Goal: Information Seeking & Learning: Learn about a topic

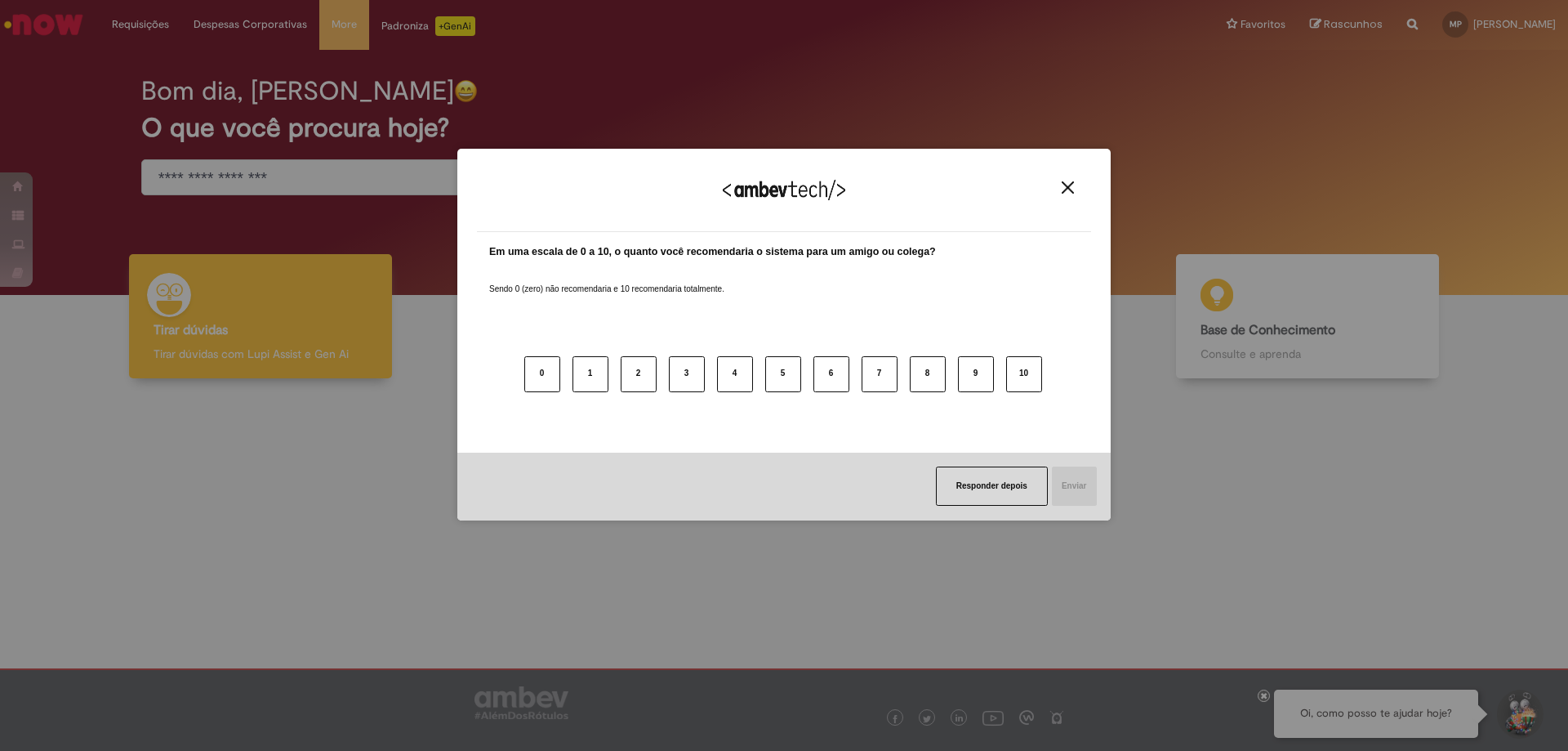
click at [1029, 372] on button "10" at bounding box center [1024, 373] width 36 height 36
click at [1086, 493] on button "Enviar" at bounding box center [1073, 486] width 46 height 39
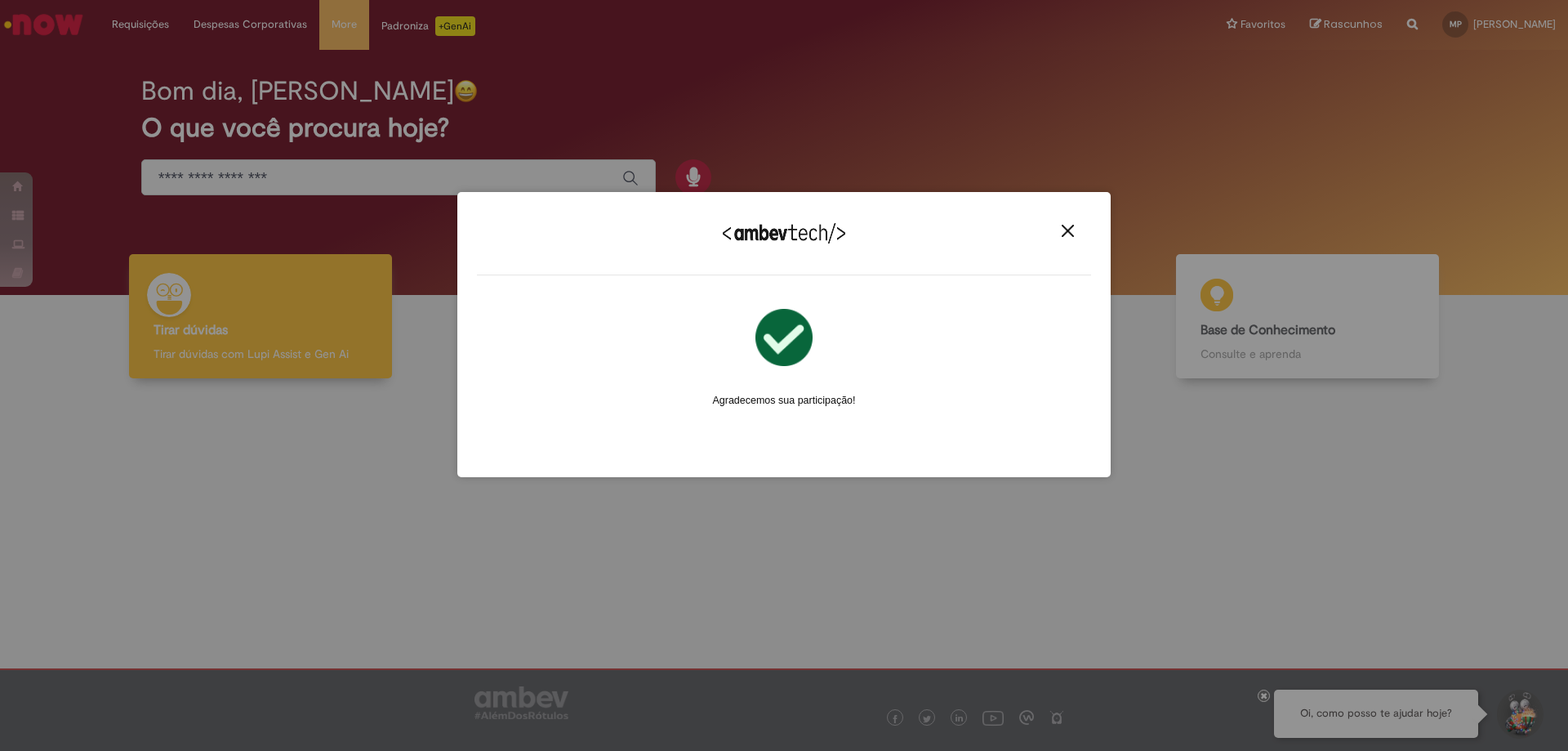
click at [1068, 232] on img "Close" at bounding box center [1068, 231] width 13 height 13
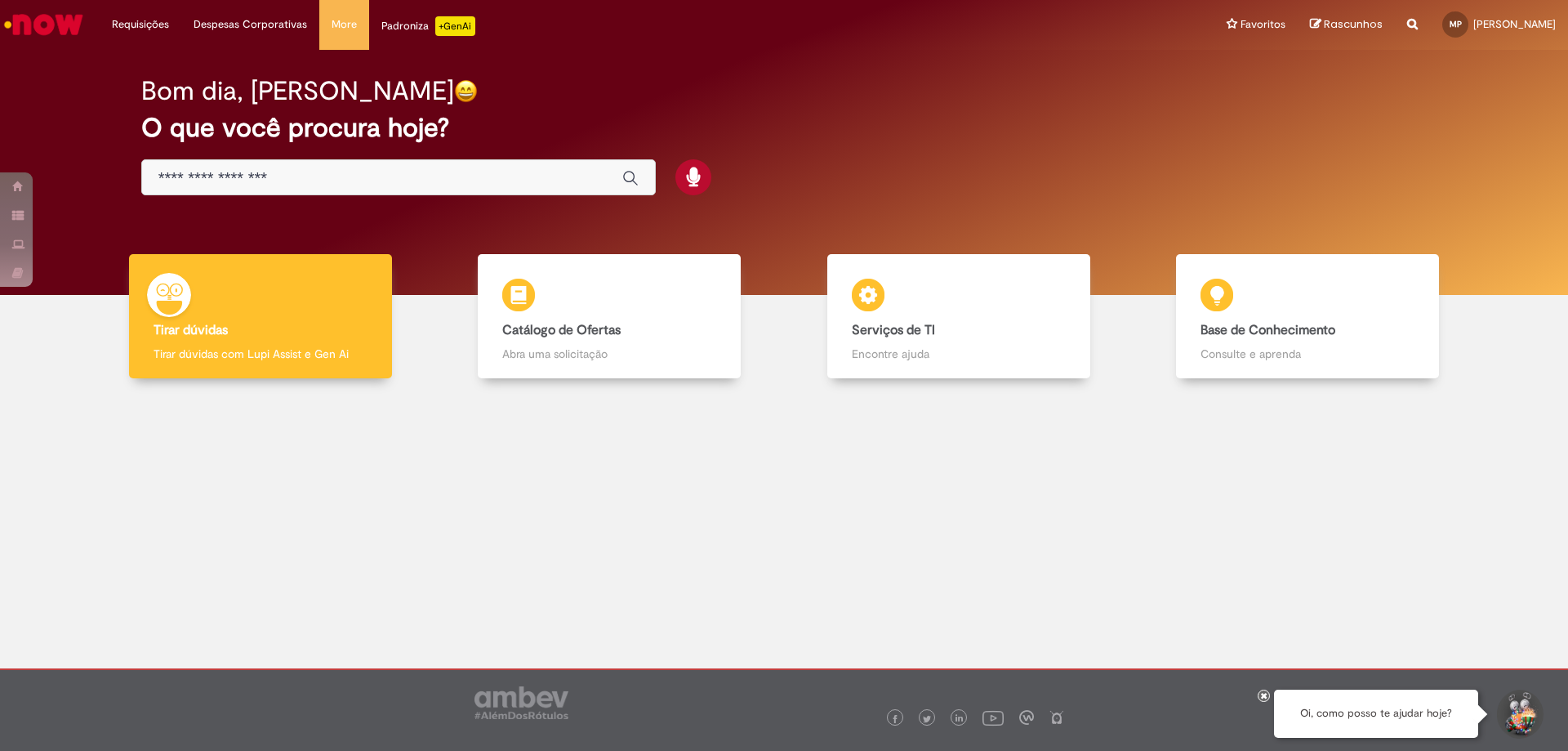
drag, startPoint x: 781, startPoint y: 522, endPoint x: 797, endPoint y: 493, distance: 33.1
click at [781, 521] on div at bounding box center [784, 518] width 1544 height 255
click at [156, 26] on li "Requisições Exibir Todas as Solicitações" at bounding box center [140, 24] width 81 height 49
click at [160, 70] on link "Exibir Todas as Solicitações" at bounding box center [190, 65] width 180 height 18
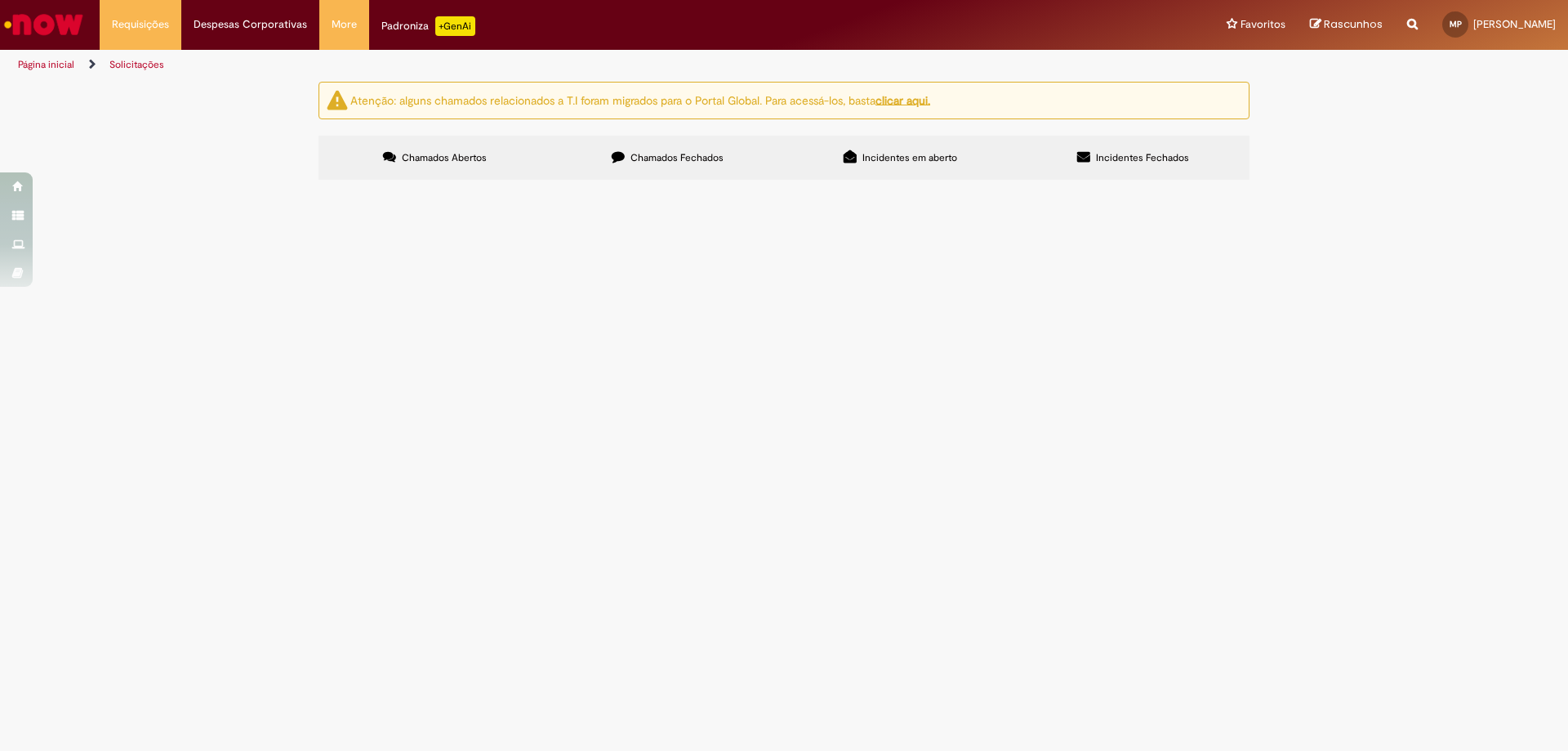
click at [701, 167] on label "Chamados Fechados" at bounding box center [667, 158] width 232 height 44
click at [901, 159] on span "Incidentes em aberto" at bounding box center [909, 158] width 95 height 13
drag, startPoint x: 478, startPoint y: 149, endPoint x: 470, endPoint y: 174, distance: 26.2
click at [470, 174] on label "Chamados Abertos" at bounding box center [435, 158] width 232 height 44
click at [449, 154] on span "Chamados Abertos" at bounding box center [444, 158] width 85 height 13
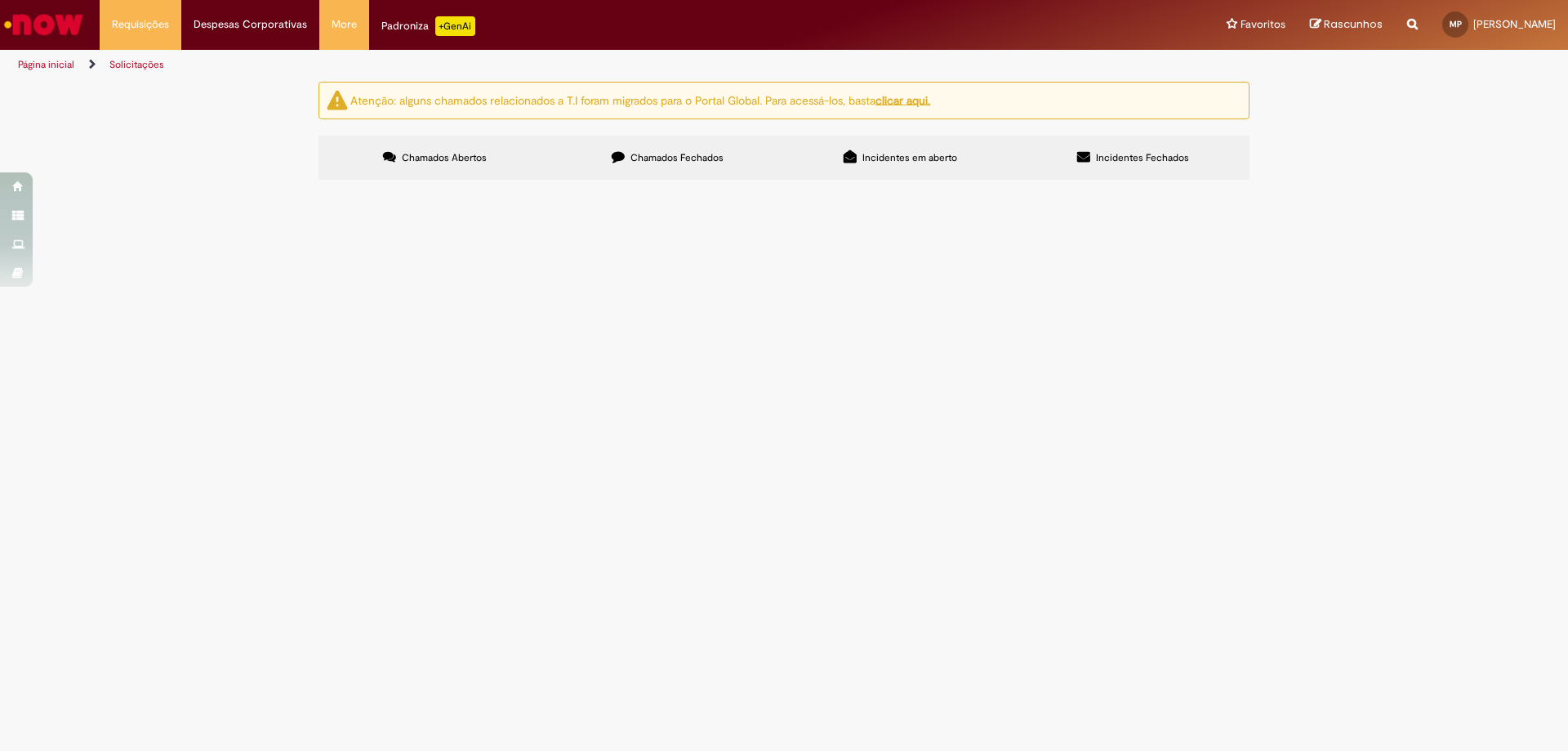
click at [678, 163] on span "Chamados Fechados" at bounding box center [677, 158] width 93 height 13
click at [0, 0] on div at bounding box center [0, 0] width 0 height 0
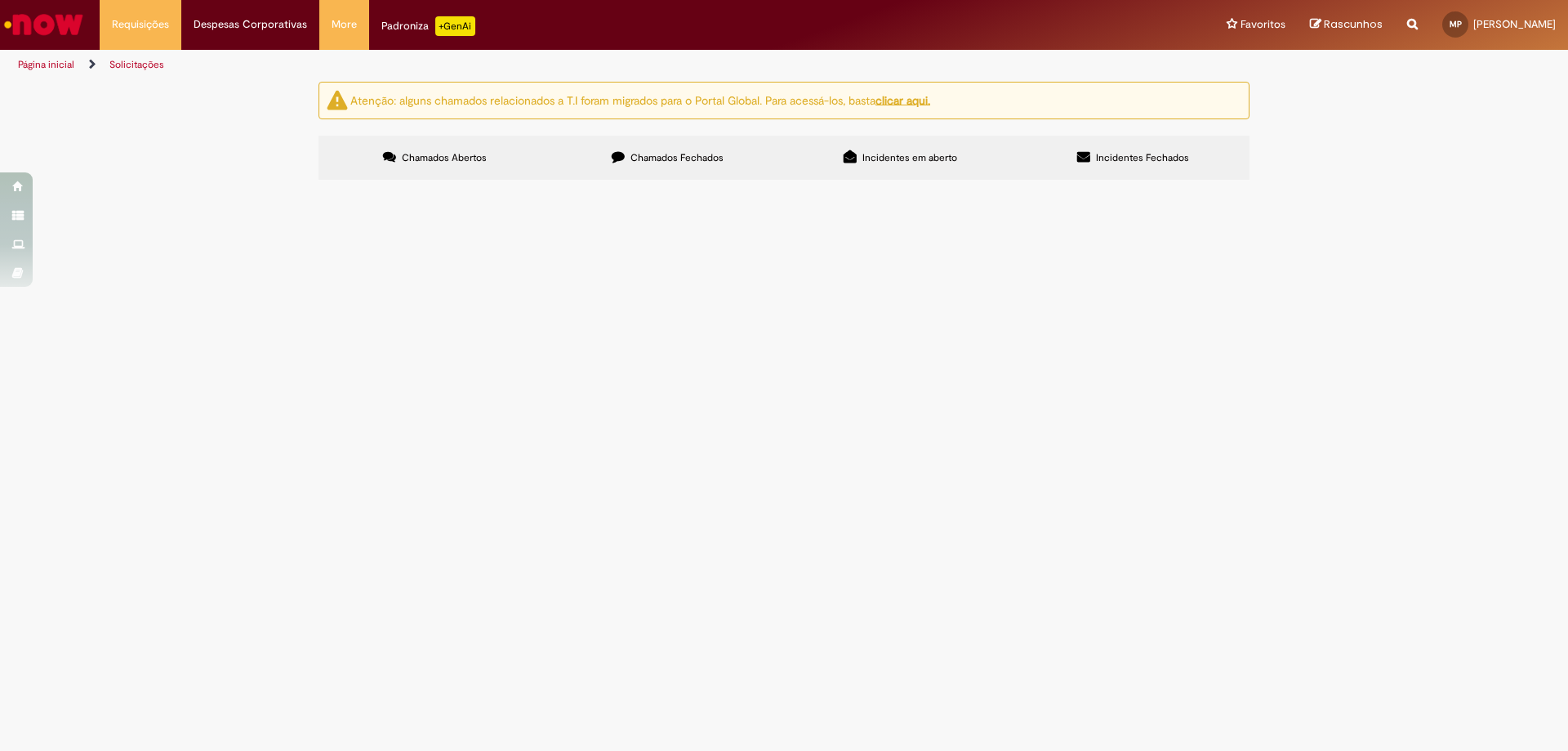
click at [0, 0] on div at bounding box center [0, 0] width 0 height 0
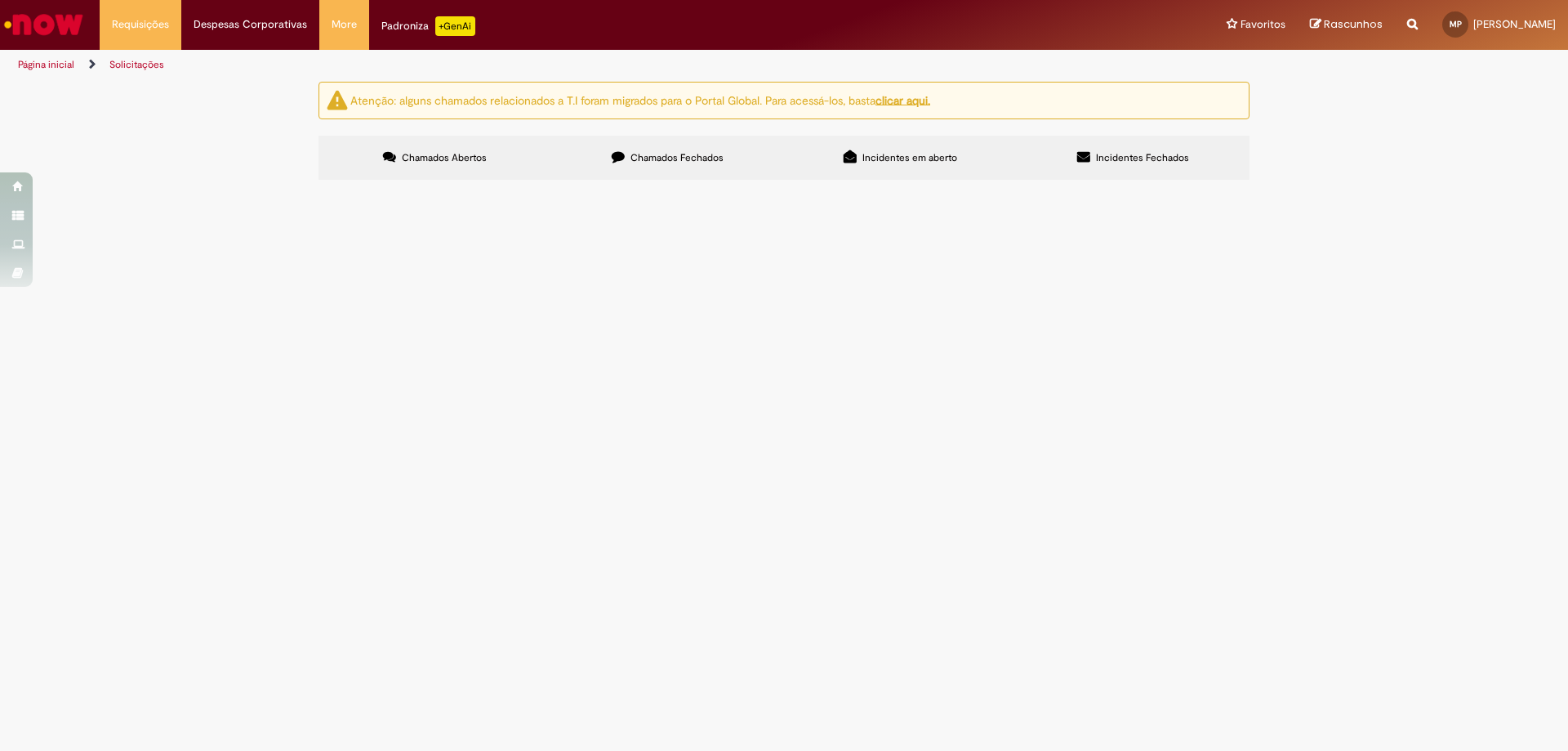
click at [0, 0] on div at bounding box center [0, 0] width 0 height 0
click at [913, 151] on span "Incidentes em aberto" at bounding box center [909, 158] width 95 height 13
click at [1093, 165] on label "Incidentes Fechados" at bounding box center [1133, 158] width 232 height 44
click at [1115, 158] on span "Incidentes Fechados" at bounding box center [1143, 158] width 93 height 13
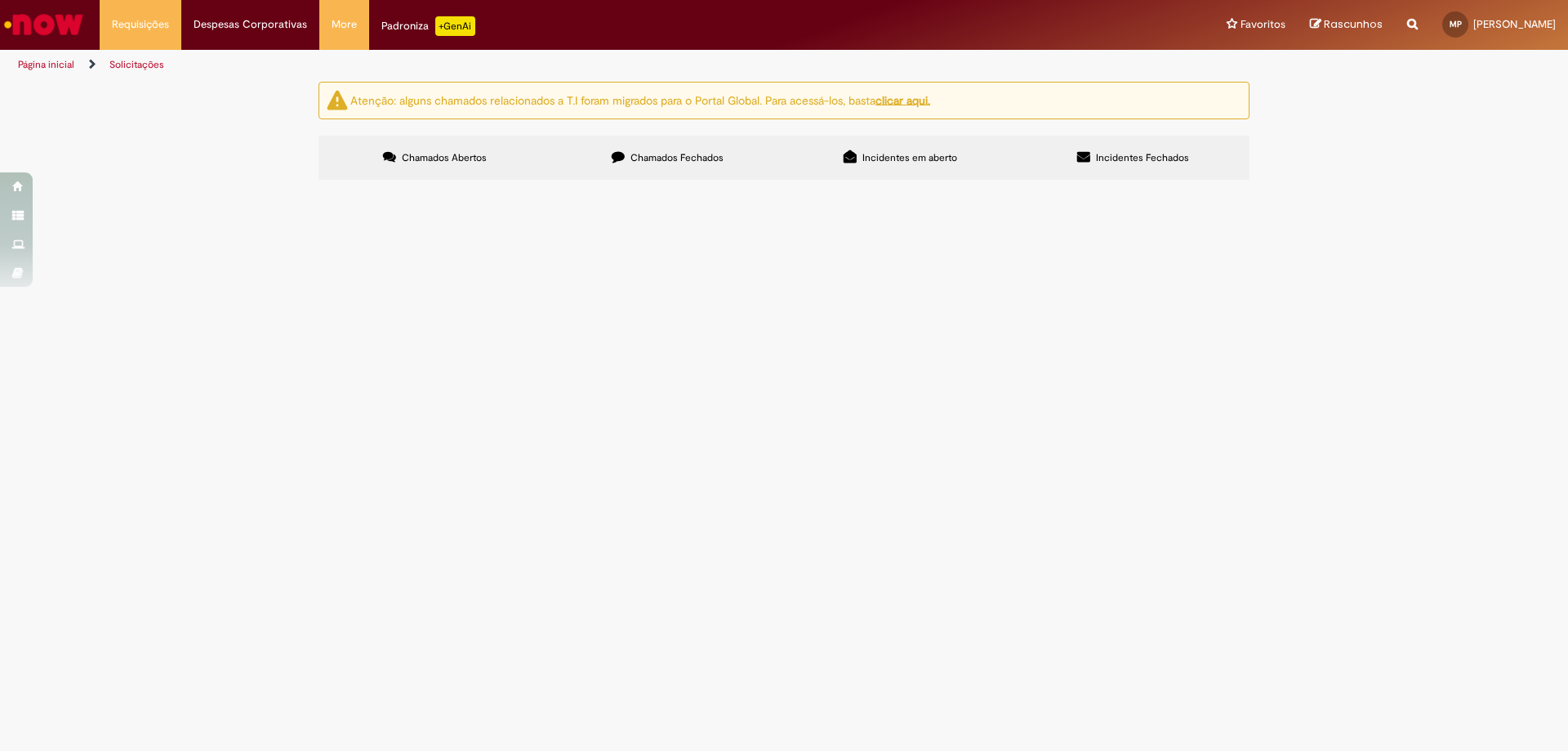
click at [929, 154] on span "Incidentes em aberto" at bounding box center [909, 158] width 95 height 13
click at [644, 155] on span "Chamados Fechados" at bounding box center [677, 158] width 93 height 13
click at [426, 154] on span "Chamados Abertos" at bounding box center [444, 158] width 85 height 13
click at [674, 155] on span "Chamados Fechados" at bounding box center [677, 158] width 93 height 13
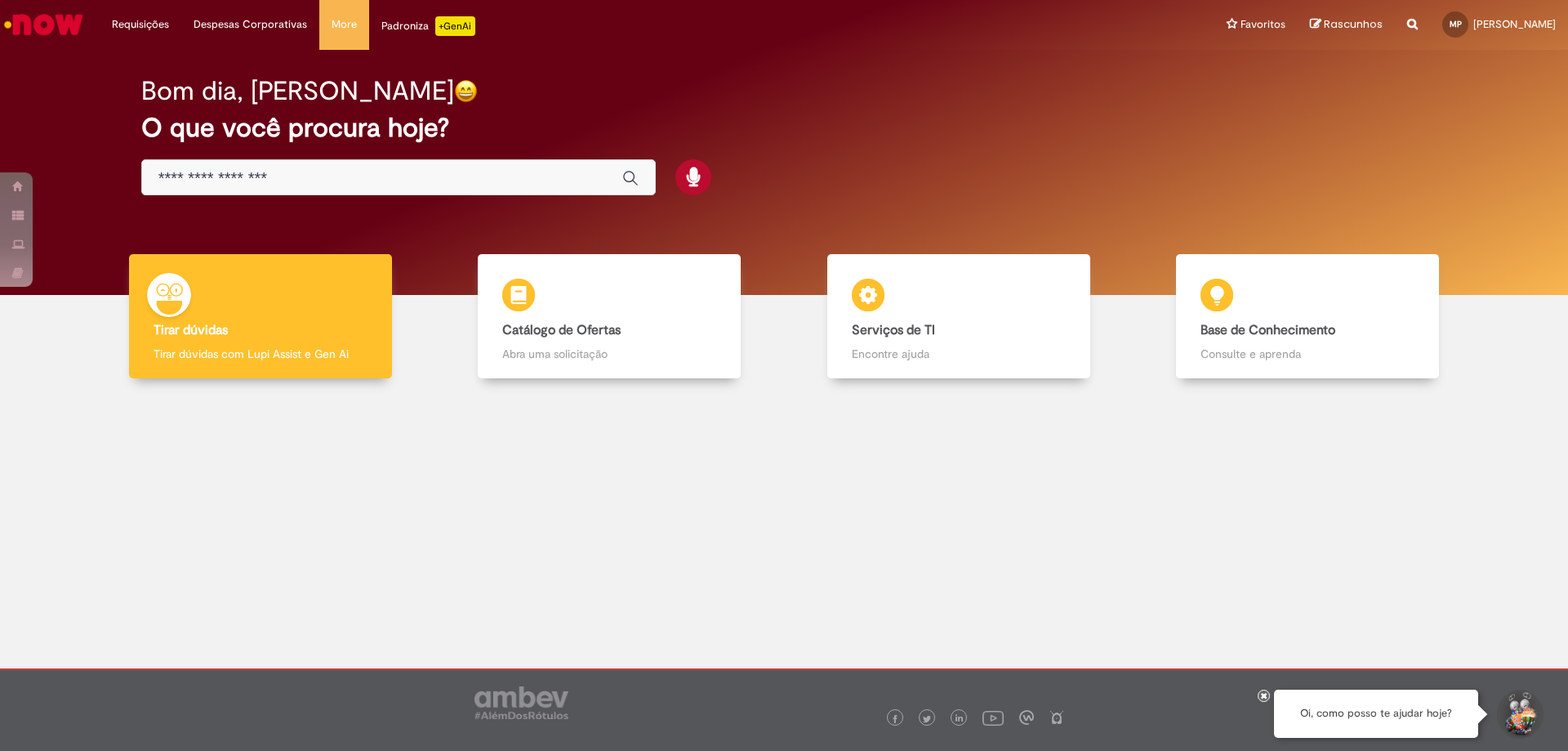
click at [416, 19] on div "Padroniza +GenAi" at bounding box center [429, 25] width 94 height 19
click at [693, 224] on div "Bom dia, [PERSON_NAME] O que você procura hoje?" at bounding box center [784, 172] width 1544 height 245
click at [317, 217] on div "Bom dia, [PERSON_NAME] O que você procura hoje?" at bounding box center [784, 172] width 1544 height 245
click at [638, 215] on div "Bom dia, [PERSON_NAME] O que você procura hoje?" at bounding box center [784, 172] width 1544 height 245
click at [911, 211] on div "Bom dia, [PERSON_NAME] O que você procura hoje?" at bounding box center [784, 172] width 1544 height 245
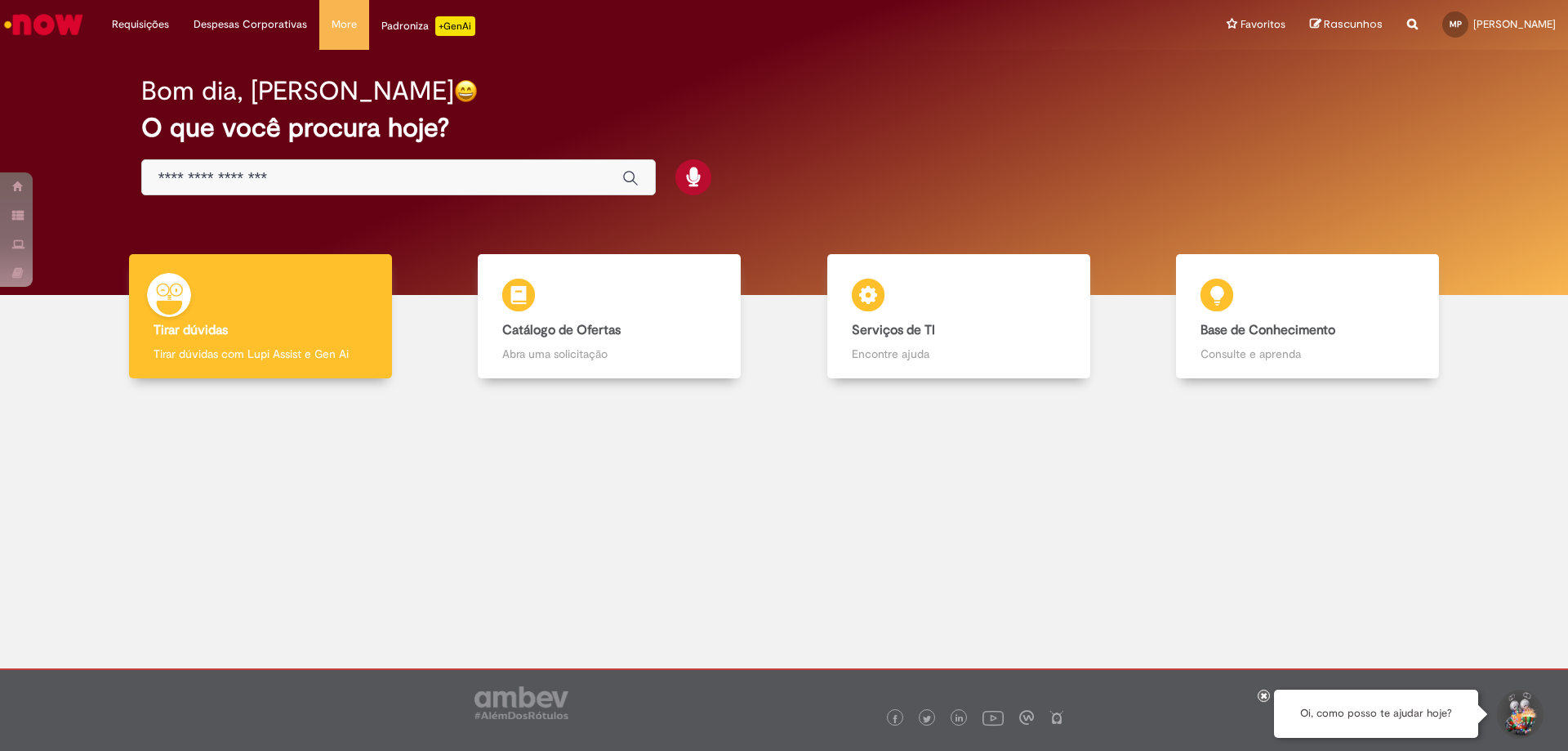
click at [1284, 215] on div "Bom dia, [PERSON_NAME] O que você procura hoje?" at bounding box center [784, 172] width 1544 height 245
click at [1275, 217] on div "Bom dia, [PERSON_NAME] O que você procura hoje?" at bounding box center [784, 172] width 1544 height 245
click at [963, 230] on div "Bom dia, [PERSON_NAME] O que você procura hoje?" at bounding box center [784, 172] width 1544 height 245
click at [631, 217] on div "Bom dia, [PERSON_NAME] O que você procura hoje?" at bounding box center [784, 172] width 1544 height 245
click at [331, 223] on div "Bom dia, [PERSON_NAME] O que você procura hoje?" at bounding box center [784, 172] width 1544 height 245
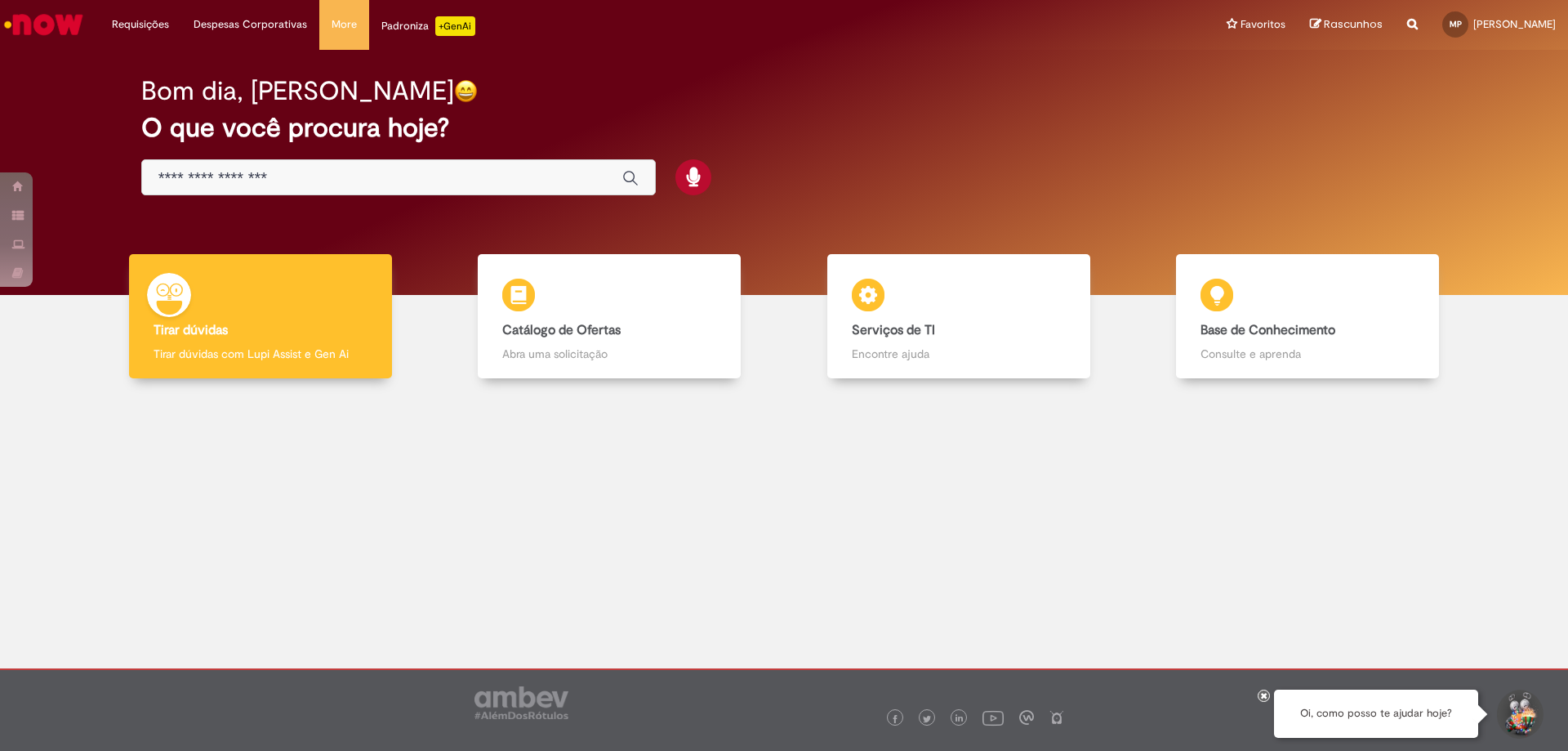
click at [633, 212] on div "Bom dia, [PERSON_NAME] O que você procura hoje?" at bounding box center [784, 172] width 1544 height 245
click at [945, 221] on div "Bom dia, [PERSON_NAME] O que você procura hoje?" at bounding box center [784, 172] width 1544 height 245
click at [1300, 210] on div "Bom dia, [PERSON_NAME] O que você procura hoje?" at bounding box center [784, 172] width 1544 height 245
click at [950, 213] on div "Bom dia, [PERSON_NAME] O que você procura hoje?" at bounding box center [784, 172] width 1544 height 245
click at [847, 218] on div "Bom dia, [PERSON_NAME] O que você procura hoje?" at bounding box center [784, 172] width 1544 height 245
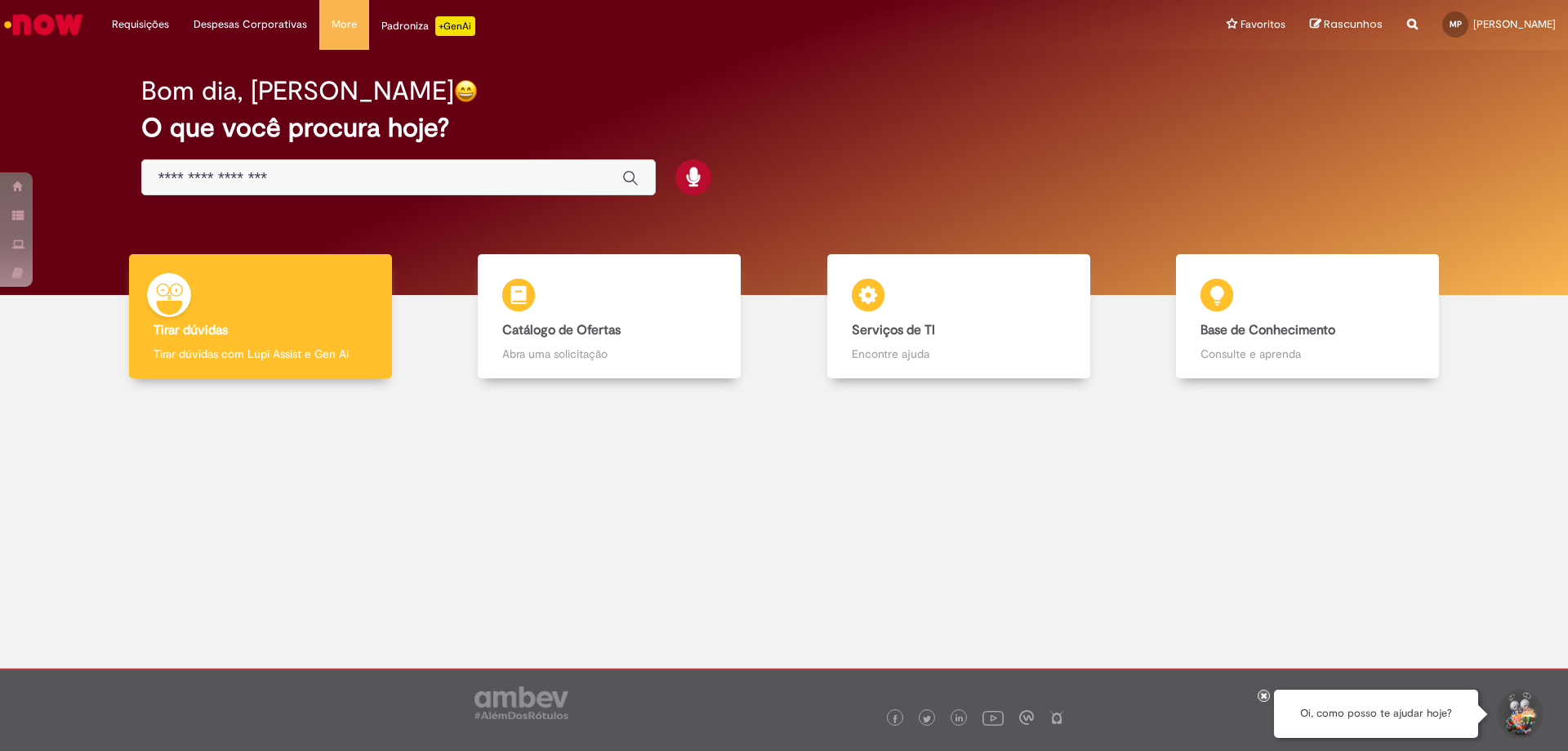
click at [674, 224] on div "Bom dia, [PERSON_NAME] O que você procura hoje?" at bounding box center [784, 172] width 1544 height 245
click at [204, 220] on div "Bom dia, [PERSON_NAME] O que você procura hoje?" at bounding box center [784, 172] width 1544 height 245
click at [601, 222] on div "Bom dia, [PERSON_NAME] O que você procura hoje?" at bounding box center [784, 172] width 1544 height 245
click at [1018, 205] on div "Bom dia, [PERSON_NAME] O que você procura hoje?" at bounding box center [784, 137] width 1344 height 139
click at [1322, 211] on div "Bom dia, [PERSON_NAME] O que você procura hoje?" at bounding box center [784, 172] width 1544 height 245
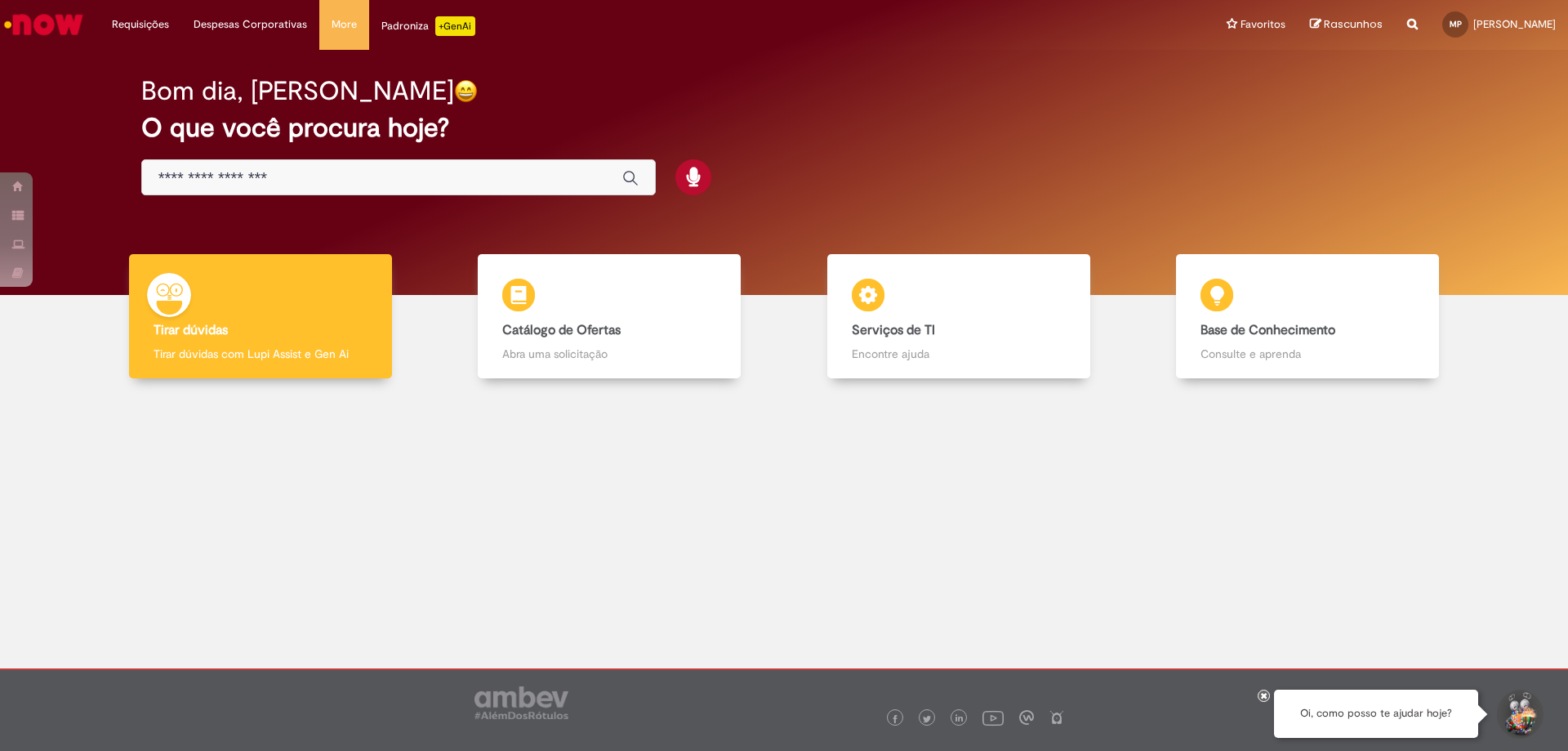
click at [1287, 211] on div "Bom dia, [PERSON_NAME] O que você procura hoje?" at bounding box center [784, 172] width 1544 height 245
click at [959, 217] on div "Bom dia, [PERSON_NAME] O que você procura hoje?" at bounding box center [784, 172] width 1544 height 245
click at [622, 219] on div "Bom dia, [PERSON_NAME] O que você procura hoje?" at bounding box center [784, 172] width 1544 height 245
click at [222, 215] on div "Bom dia, [PERSON_NAME] O que você procura hoje?" at bounding box center [784, 172] width 1544 height 245
click at [593, 221] on div "Bom dia, [PERSON_NAME] O que você procura hoje?" at bounding box center [784, 172] width 1544 height 245
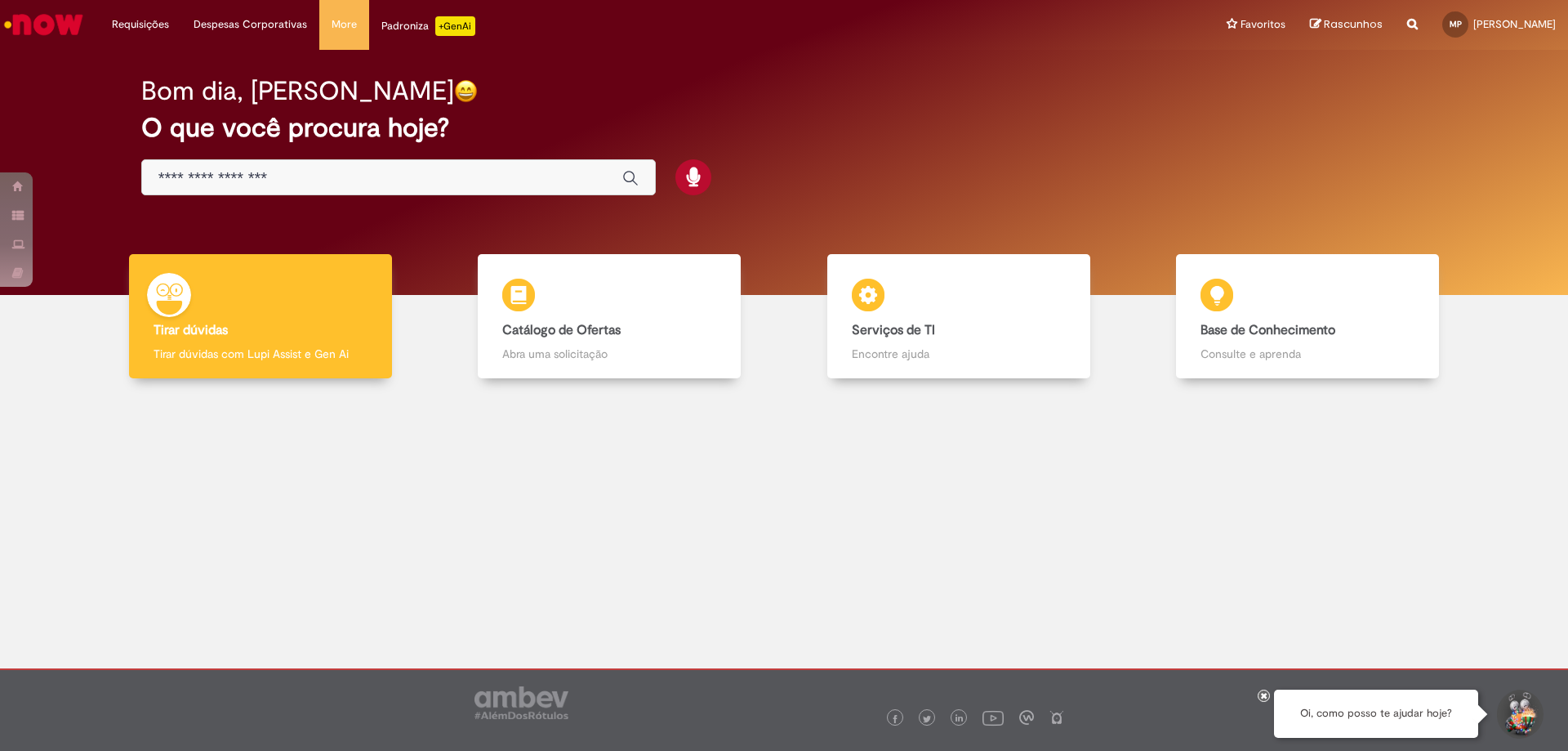
click at [982, 211] on div "Bom dia, [PERSON_NAME] O que você procura hoje?" at bounding box center [784, 172] width 1544 height 245
click at [1271, 208] on div "Bom dia, [PERSON_NAME] O que você procura hoje?" at bounding box center [784, 172] width 1544 height 245
click at [962, 218] on div "Bom dia, [PERSON_NAME] O que você procura hoje?" at bounding box center [784, 172] width 1544 height 245
click at [612, 207] on div "Bom dia, [PERSON_NAME] O que você procura hoje?" at bounding box center [784, 172] width 1544 height 245
click at [284, 224] on div "Bom dia, [PERSON_NAME] O que você procura hoje?" at bounding box center [784, 172] width 1544 height 245
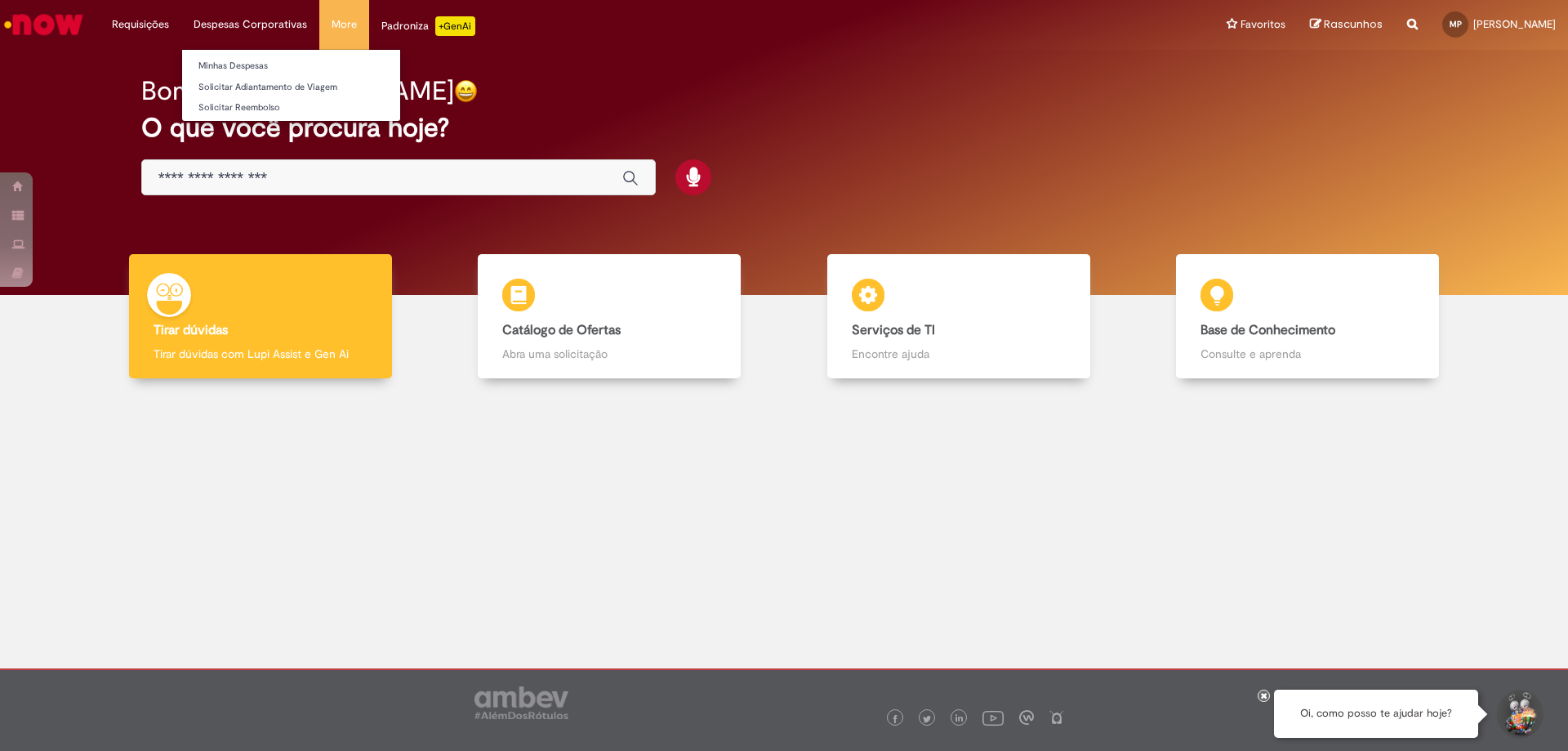
click at [245, 25] on li "Despesas Corporativas Minhas Despesas Solicitar Adiantamento de Viagem Solicita…" at bounding box center [250, 24] width 138 height 49
click at [250, 21] on li "Despesas Corporativas Minhas Despesas Solicitar Adiantamento de Viagem Solicita…" at bounding box center [250, 24] width 138 height 49
click at [232, 23] on li "Despesas Corporativas Minhas Despesas Solicitar Adiantamento de Viagem Solicita…" at bounding box center [250, 24] width 138 height 49
click at [237, 61] on link "Minhas Despesas" at bounding box center [291, 65] width 218 height 18
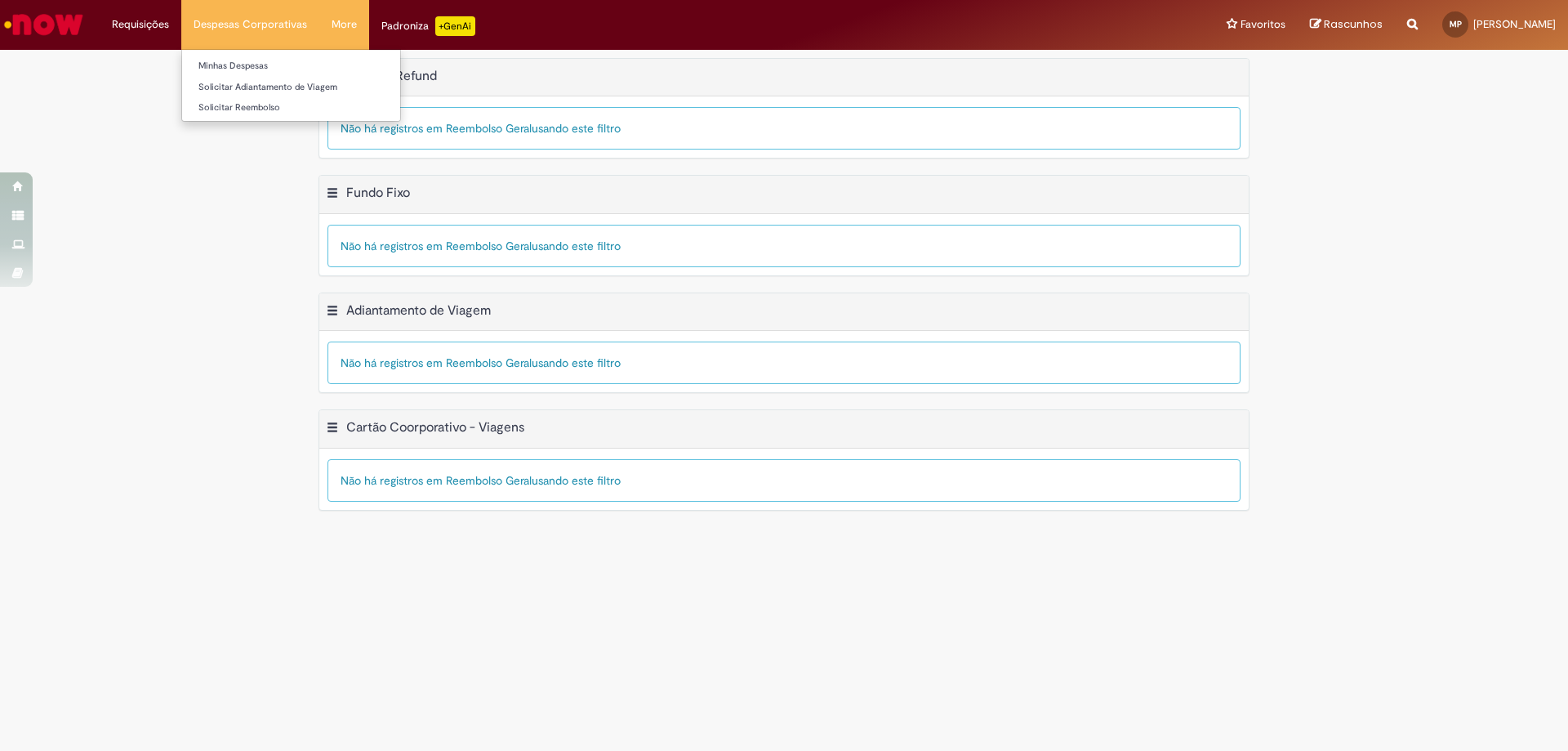
click at [253, 23] on li "Despesas Corporativas Minhas Despesas Solicitar Adiantamento de Viagem Solicita…" at bounding box center [250, 24] width 138 height 49
click at [114, 24] on li "Requisições Exibir Todas as Solicitações" at bounding box center [140, 24] width 81 height 49
click at [139, 22] on li "Requisições Exibir Todas as Solicitações" at bounding box center [140, 24] width 81 height 49
click at [139, 68] on link "Exibir Todas as Solicitações" at bounding box center [190, 65] width 180 height 18
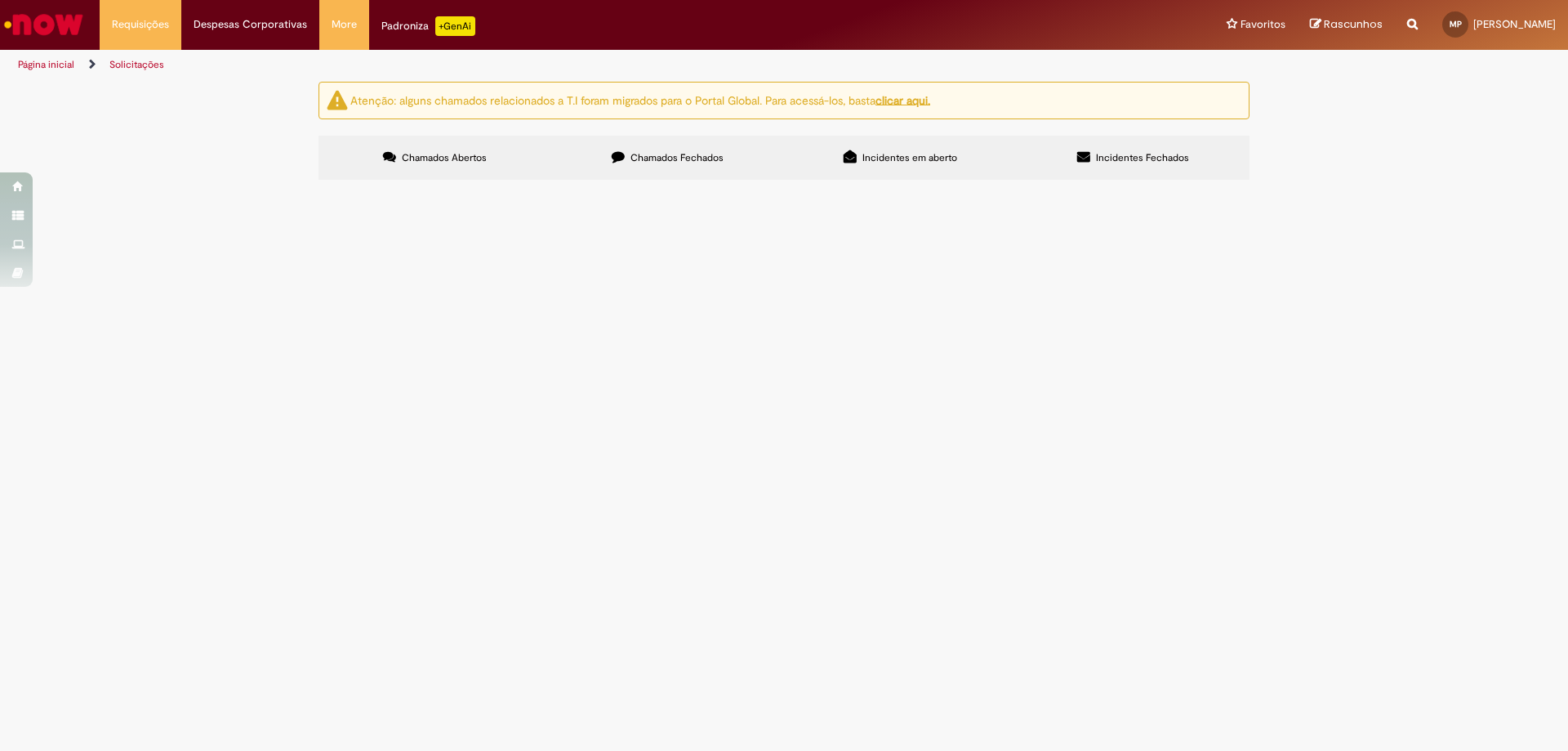
click at [675, 154] on span "Chamados Fechados" at bounding box center [677, 158] width 93 height 13
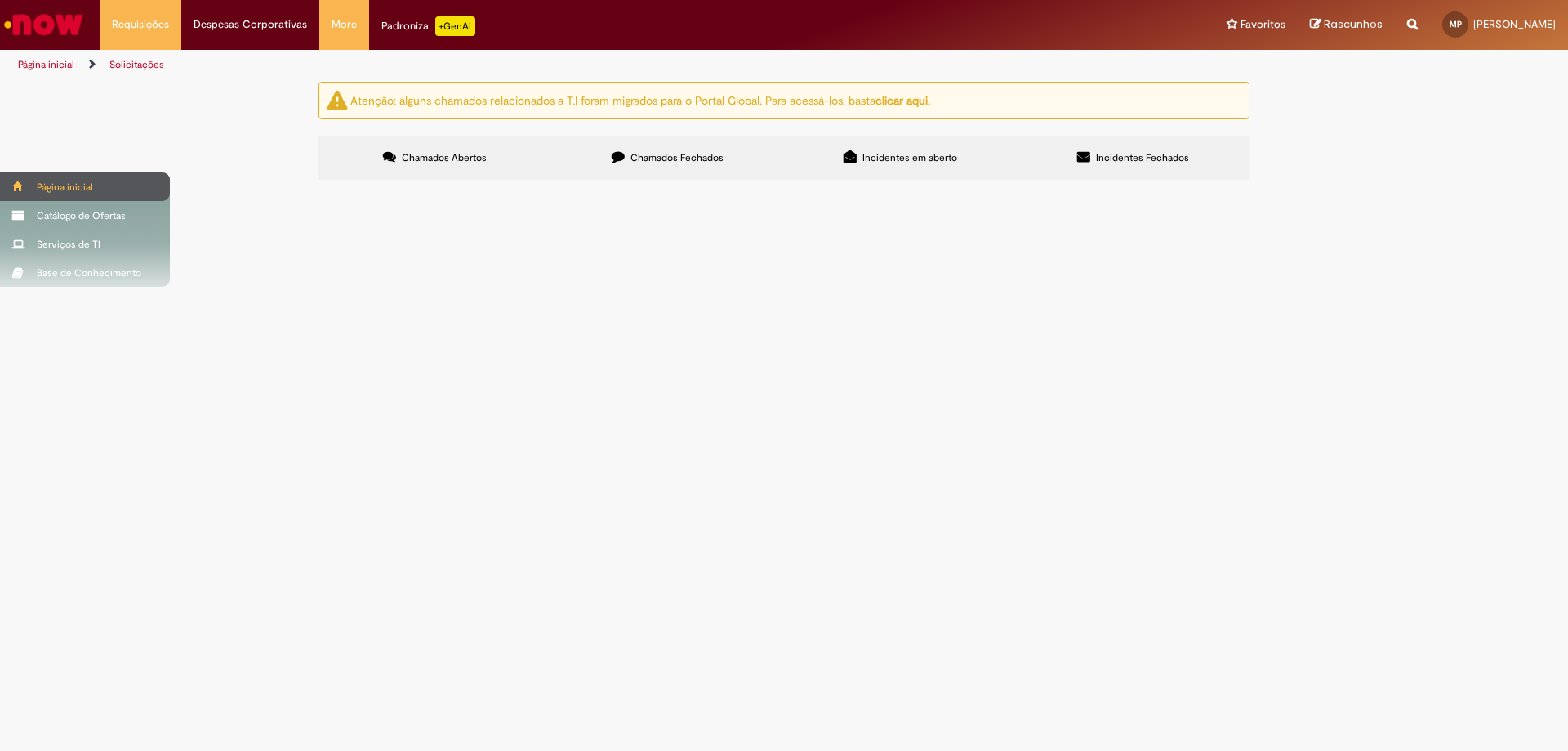
click at [19, 183] on span at bounding box center [18, 186] width 13 height 10
click at [120, 186] on div "Página inicial" at bounding box center [85, 186] width 170 height 29
click at [96, 222] on div "Catálogo de Ofertas" at bounding box center [85, 216] width 170 height 29
click at [138, 213] on div "Catálogo de Ofertas" at bounding box center [85, 216] width 170 height 29
click at [32, 214] on div "Catálogo de Ofertas" at bounding box center [85, 216] width 170 height 29
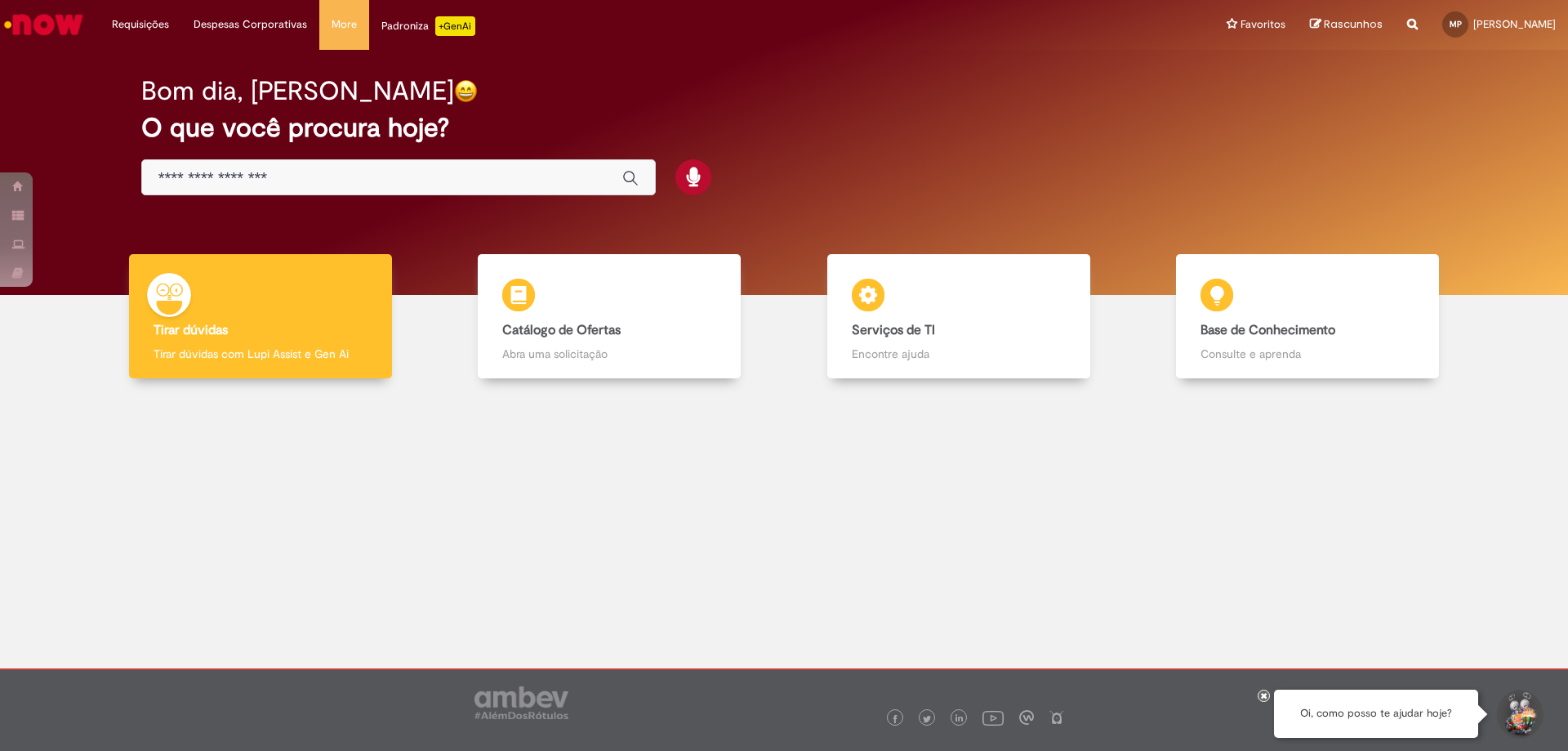
click at [785, 566] on div at bounding box center [784, 518] width 1544 height 255
click at [852, 213] on div "Bom dia, [PERSON_NAME] O que você procura hoje?" at bounding box center [784, 172] width 1544 height 245
click at [800, 123] on h2 "O que você procura hoje?" at bounding box center [784, 128] width 1286 height 29
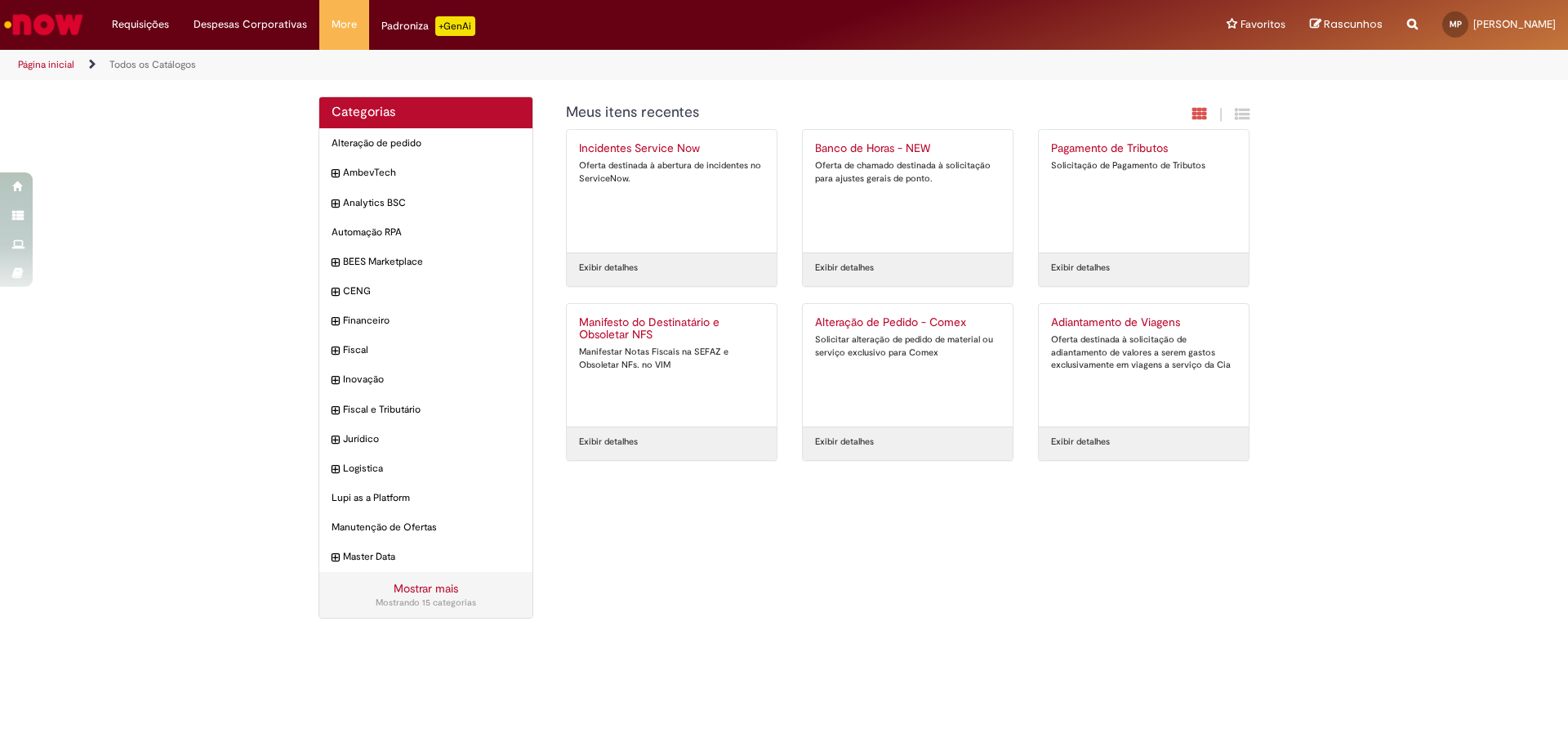
click at [940, 136] on link "Banco de Horas - NEW Oferta de chamado destinada à solicitação para ajustes ger…" at bounding box center [908, 191] width 210 height 123
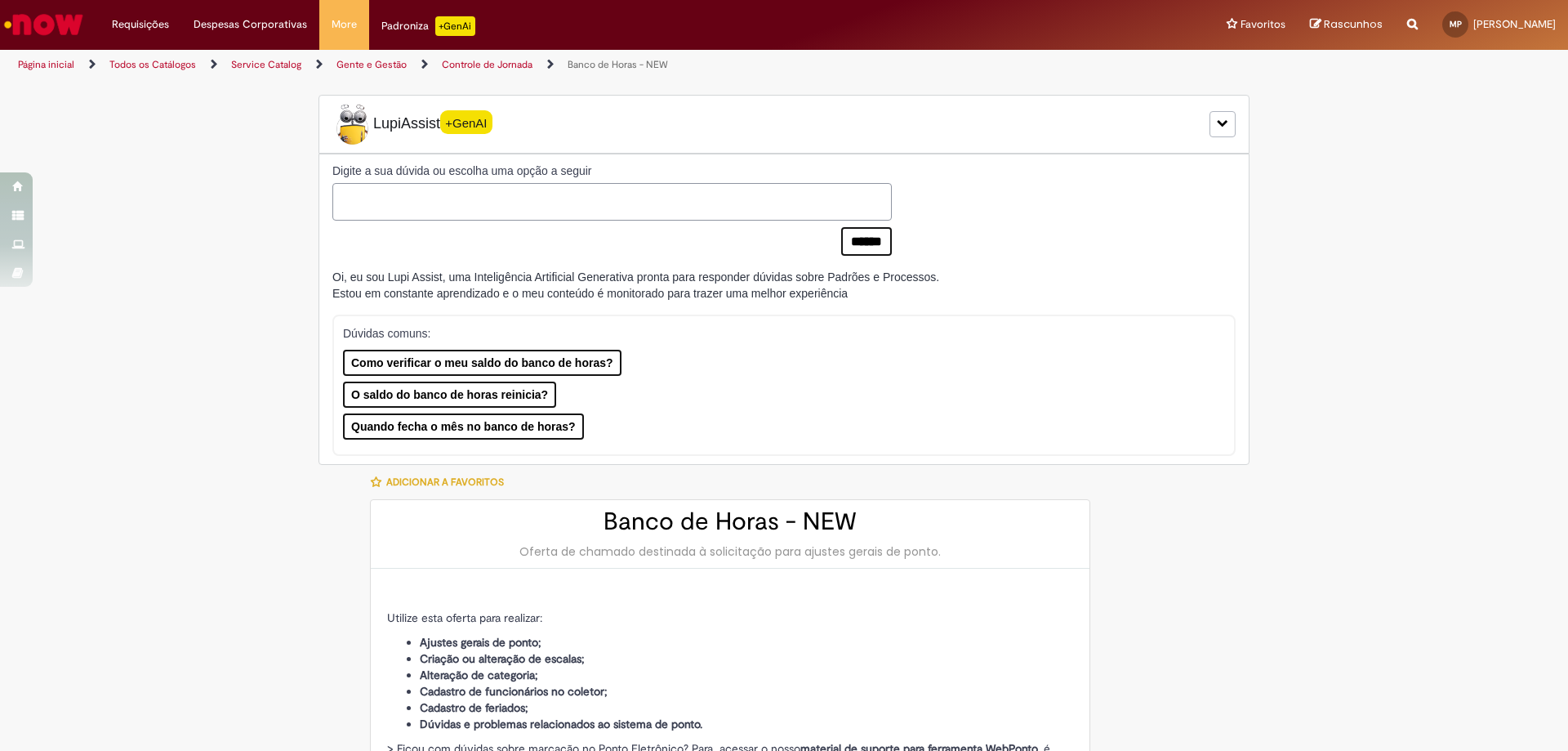
type input "**********"
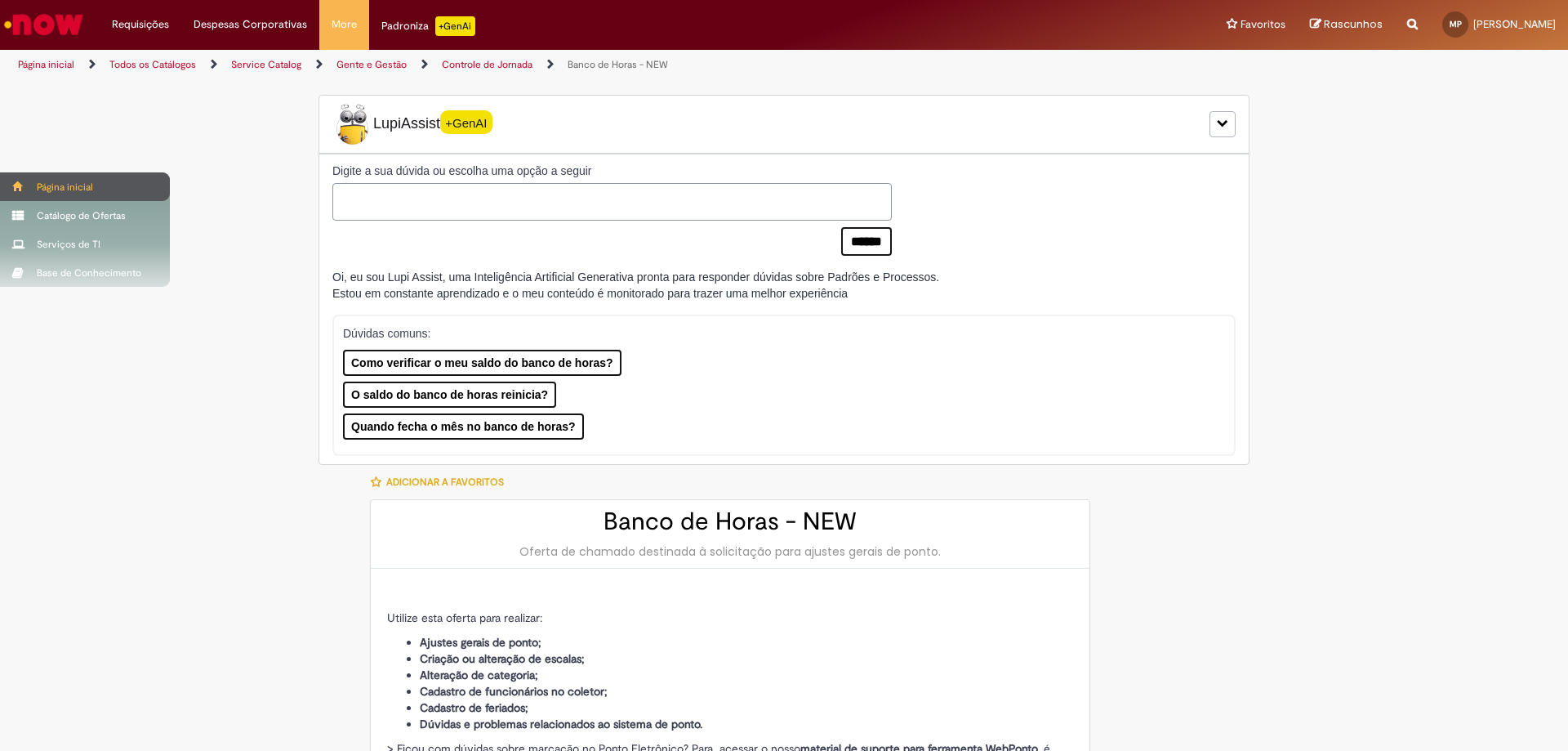
click at [18, 189] on span at bounding box center [18, 186] width 13 height 10
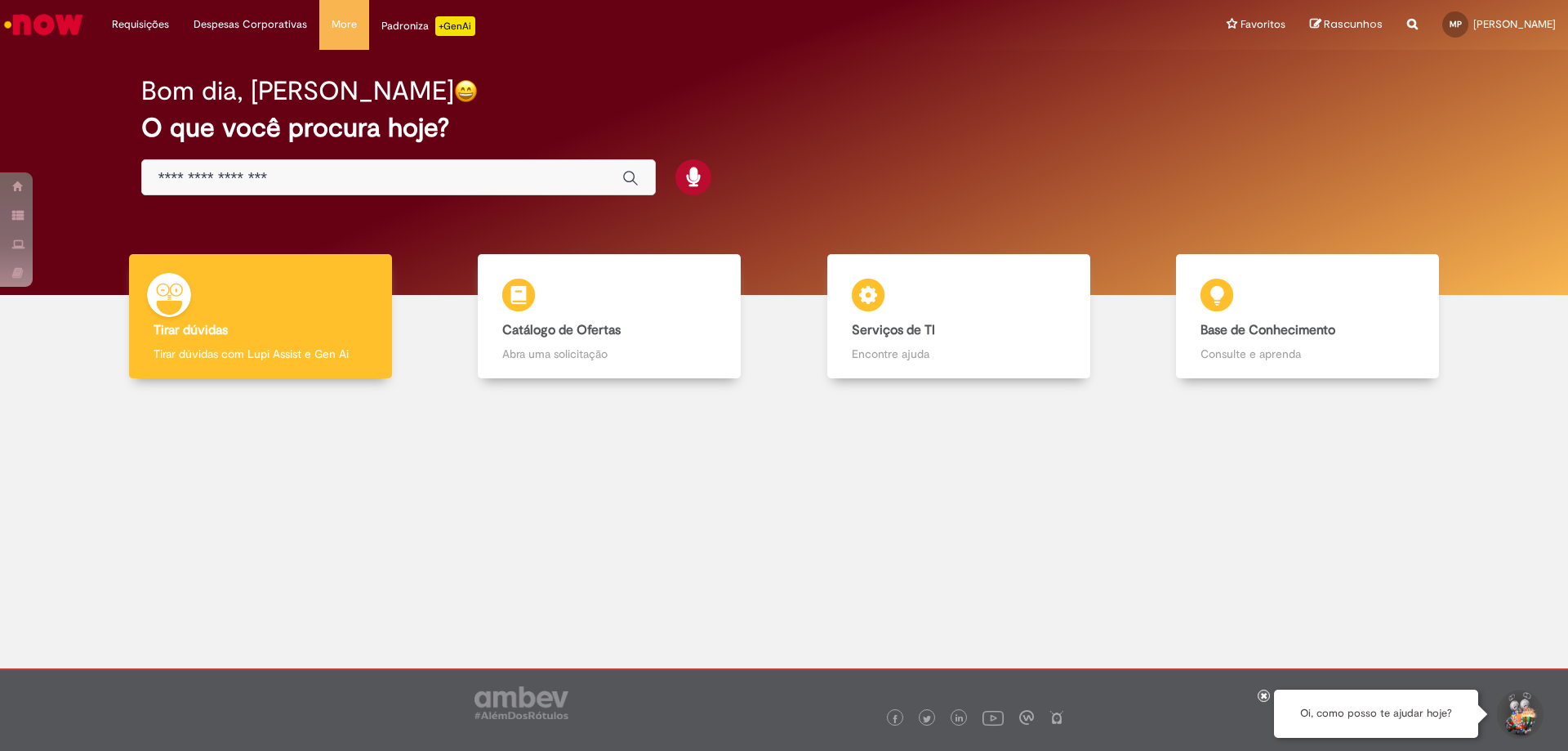
click at [852, 164] on div "Bom dia, [PERSON_NAME] O que você procura hoje?" at bounding box center [784, 137] width 1344 height 139
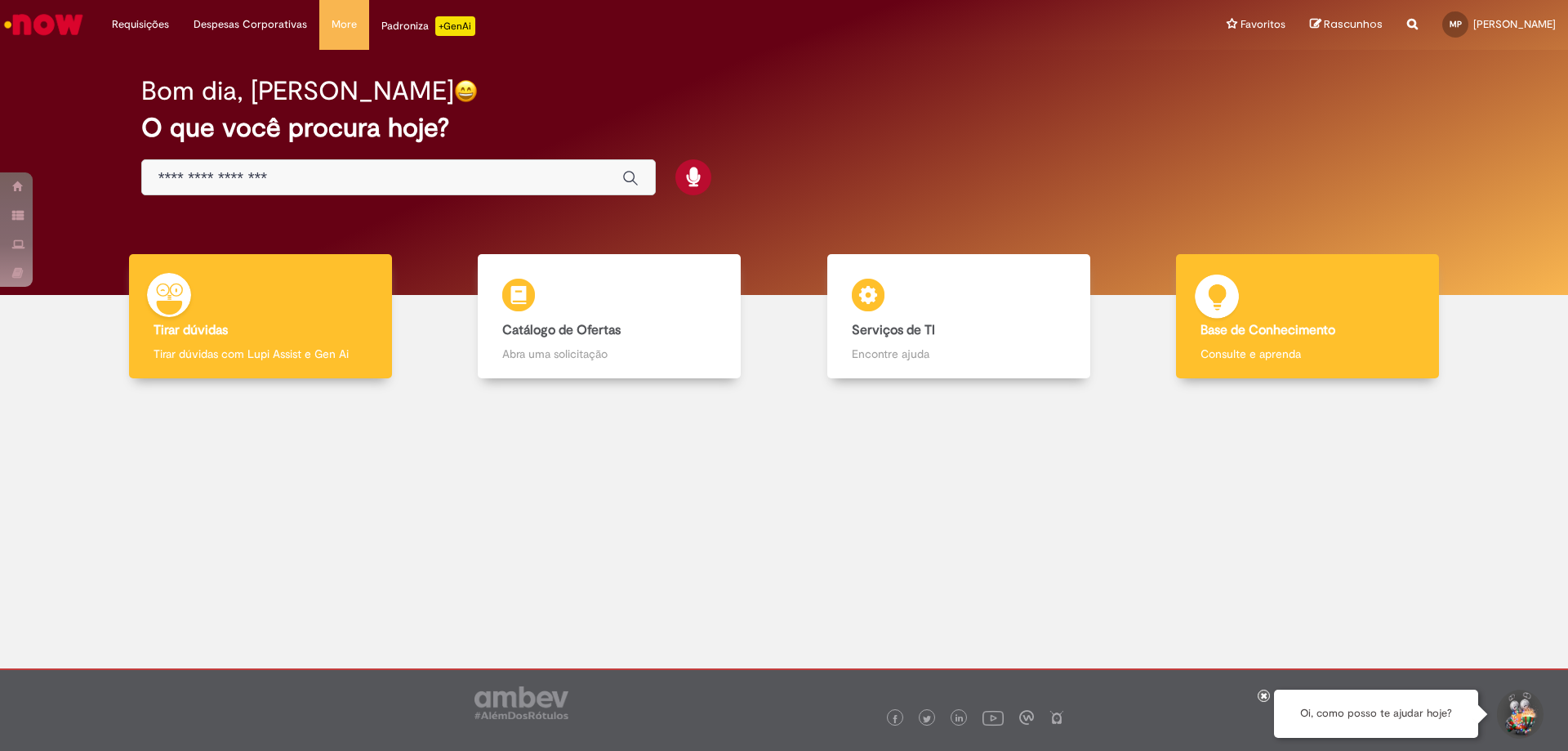
click at [1390, 308] on div "Base de Conhecimento Base de Conhecimento Consulte e aprenda" at bounding box center [1308, 316] width 263 height 125
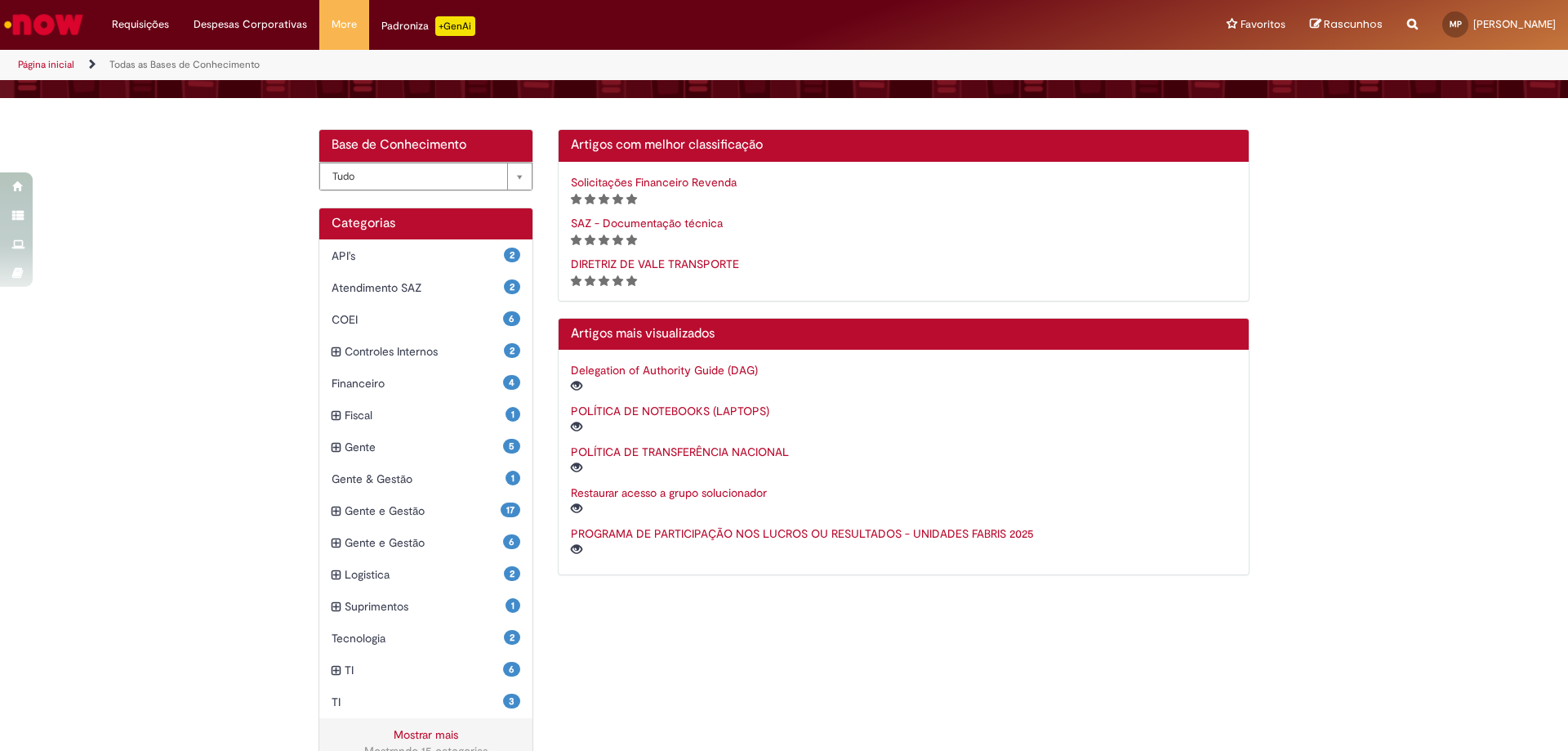
scroll to position [279, 0]
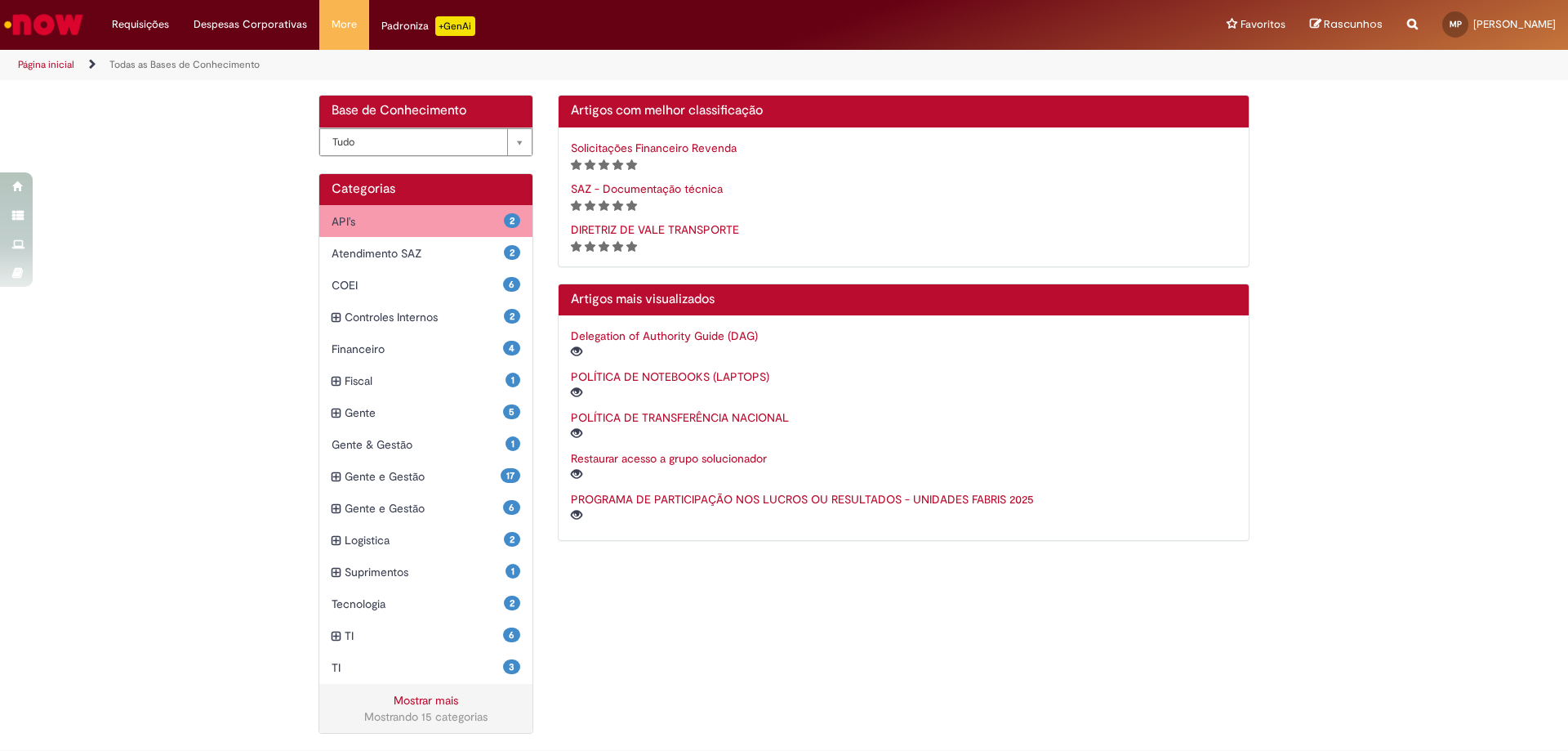
click at [416, 237] on div "2 API's Itens" at bounding box center [426, 221] width 213 height 33
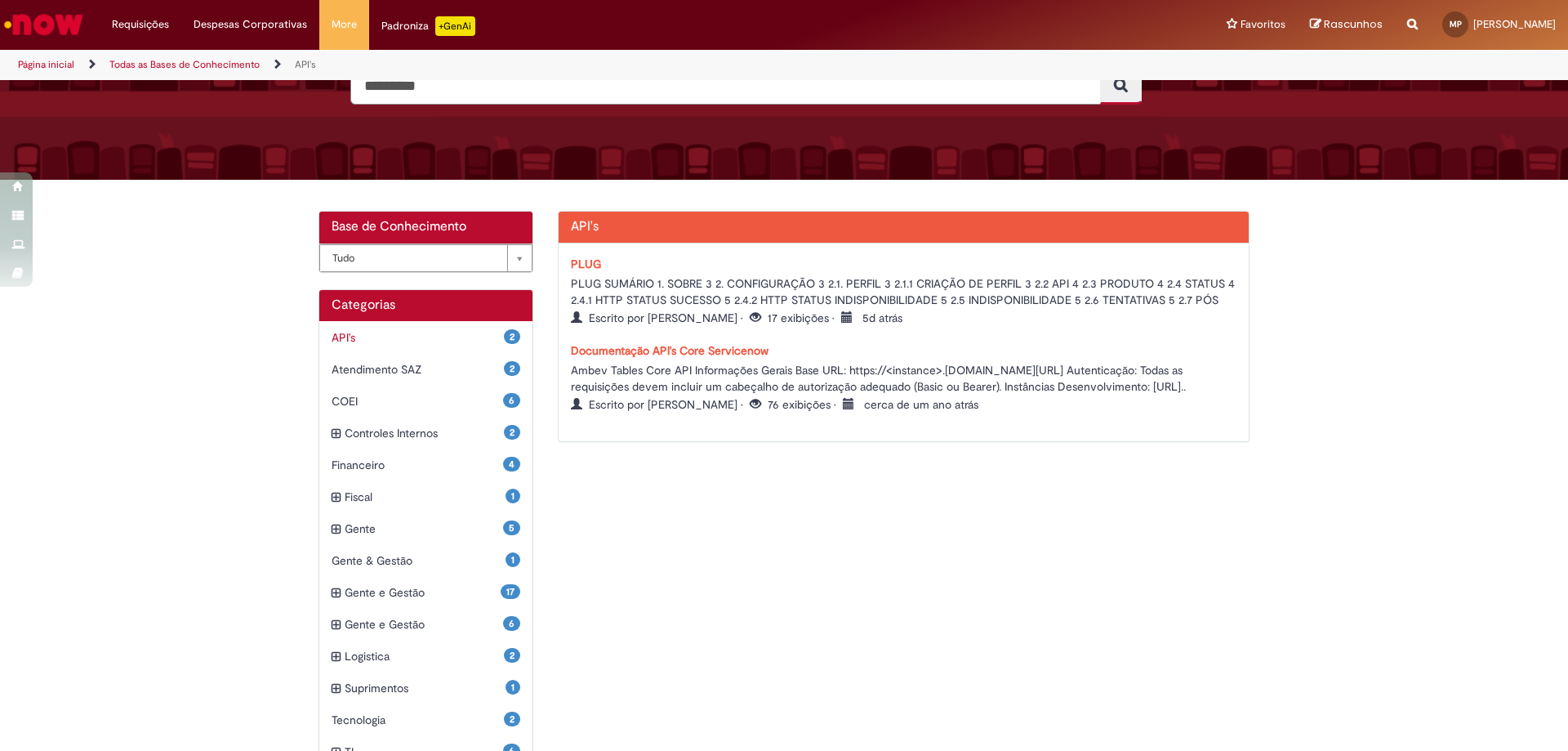
scroll to position [279, 0]
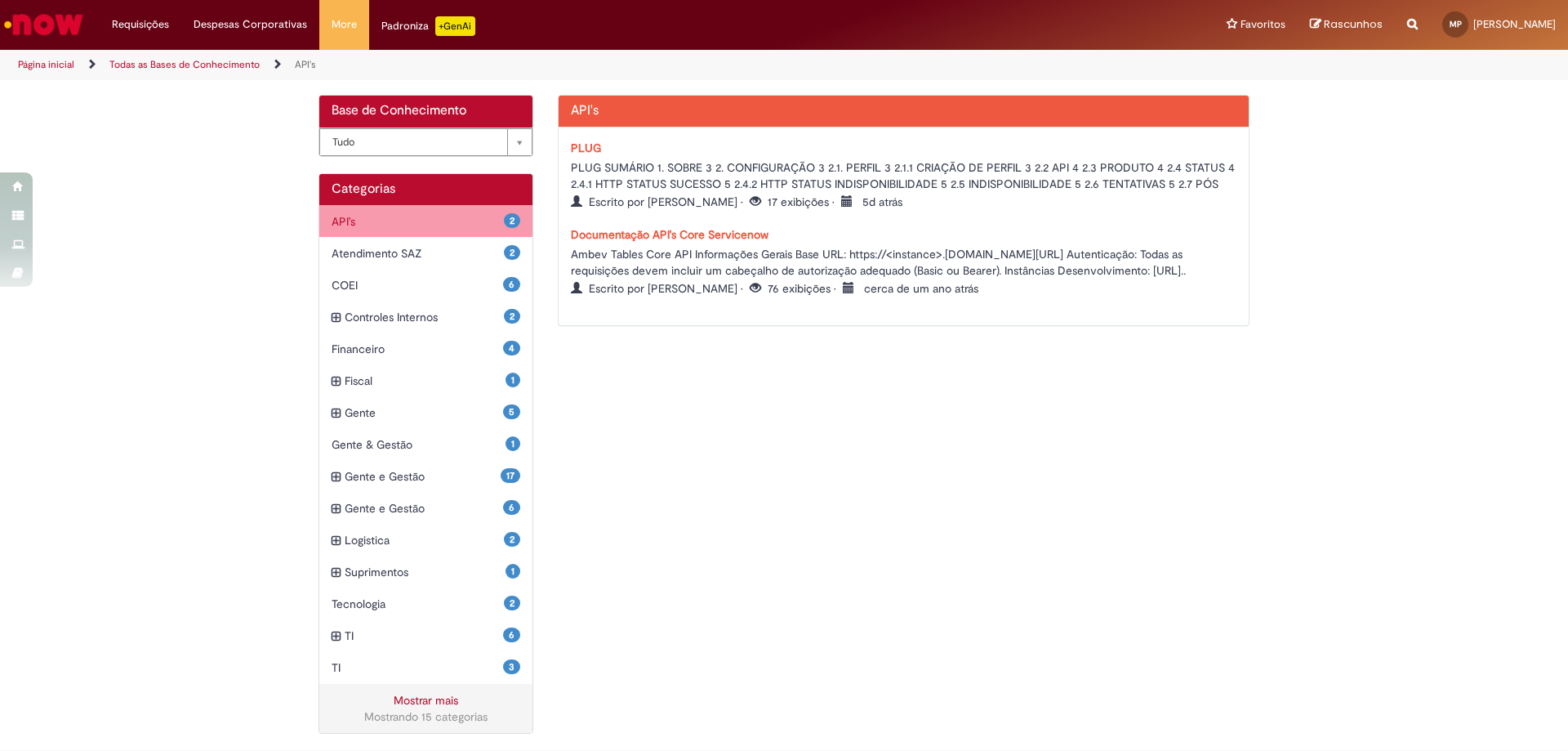
click at [467, 212] on div "2 API's Itens" at bounding box center [426, 221] width 213 height 33
click at [449, 219] on span "API's Itens" at bounding box center [417, 221] width 172 height 16
click at [456, 258] on span "Atendimento SAZ Itens" at bounding box center [417, 253] width 172 height 16
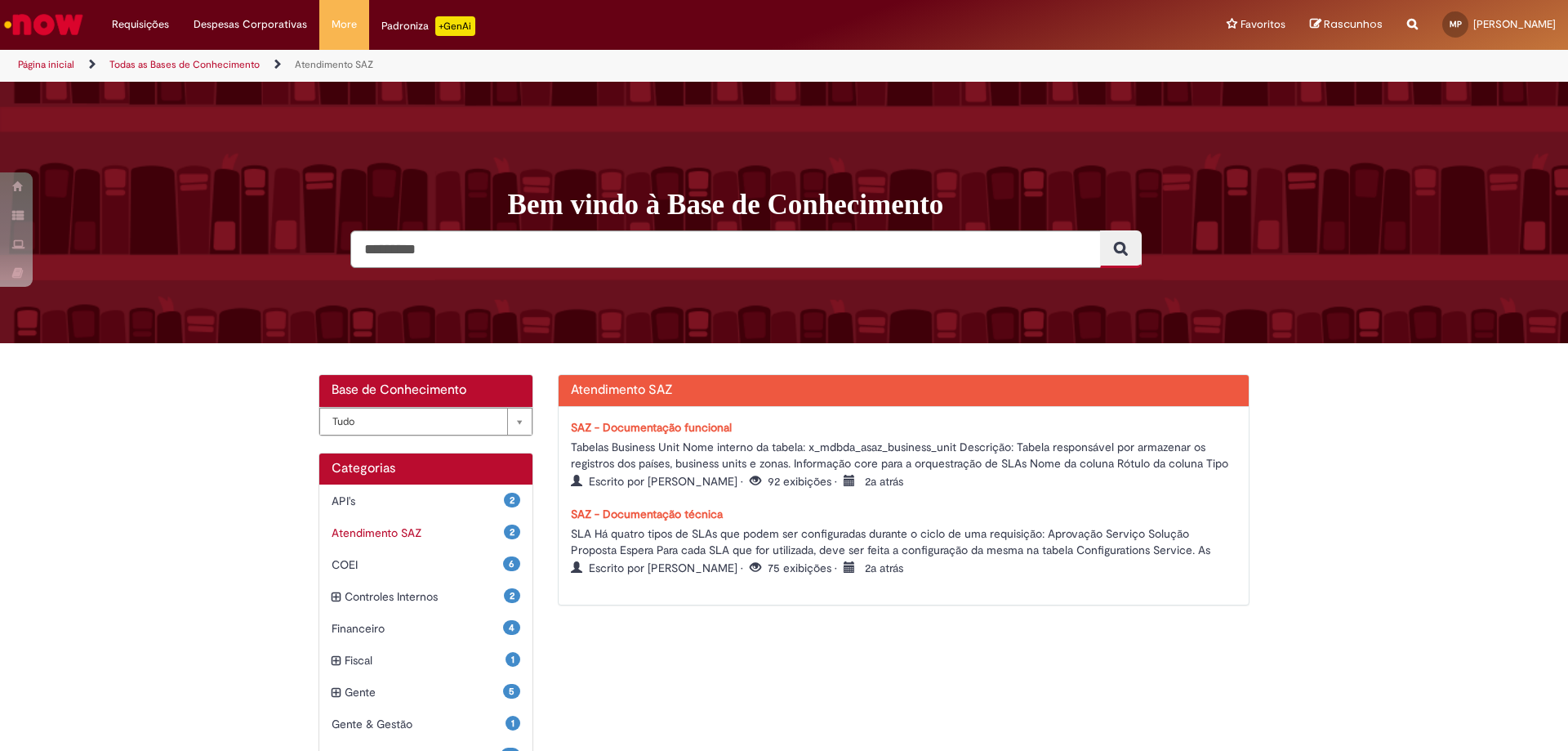
scroll to position [245, 0]
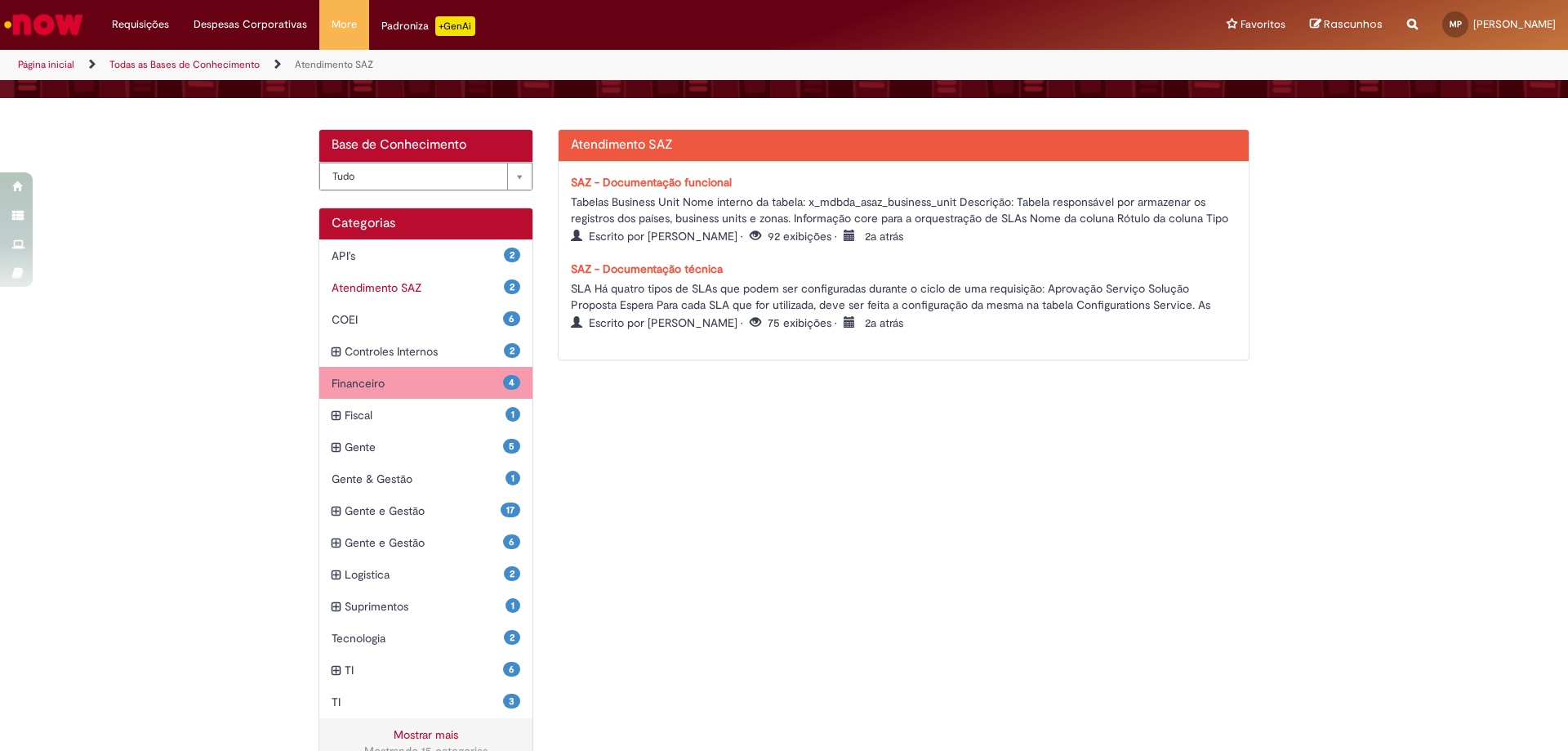
click at [460, 381] on span "Financeiro Itens" at bounding box center [417, 383] width 171 height 16
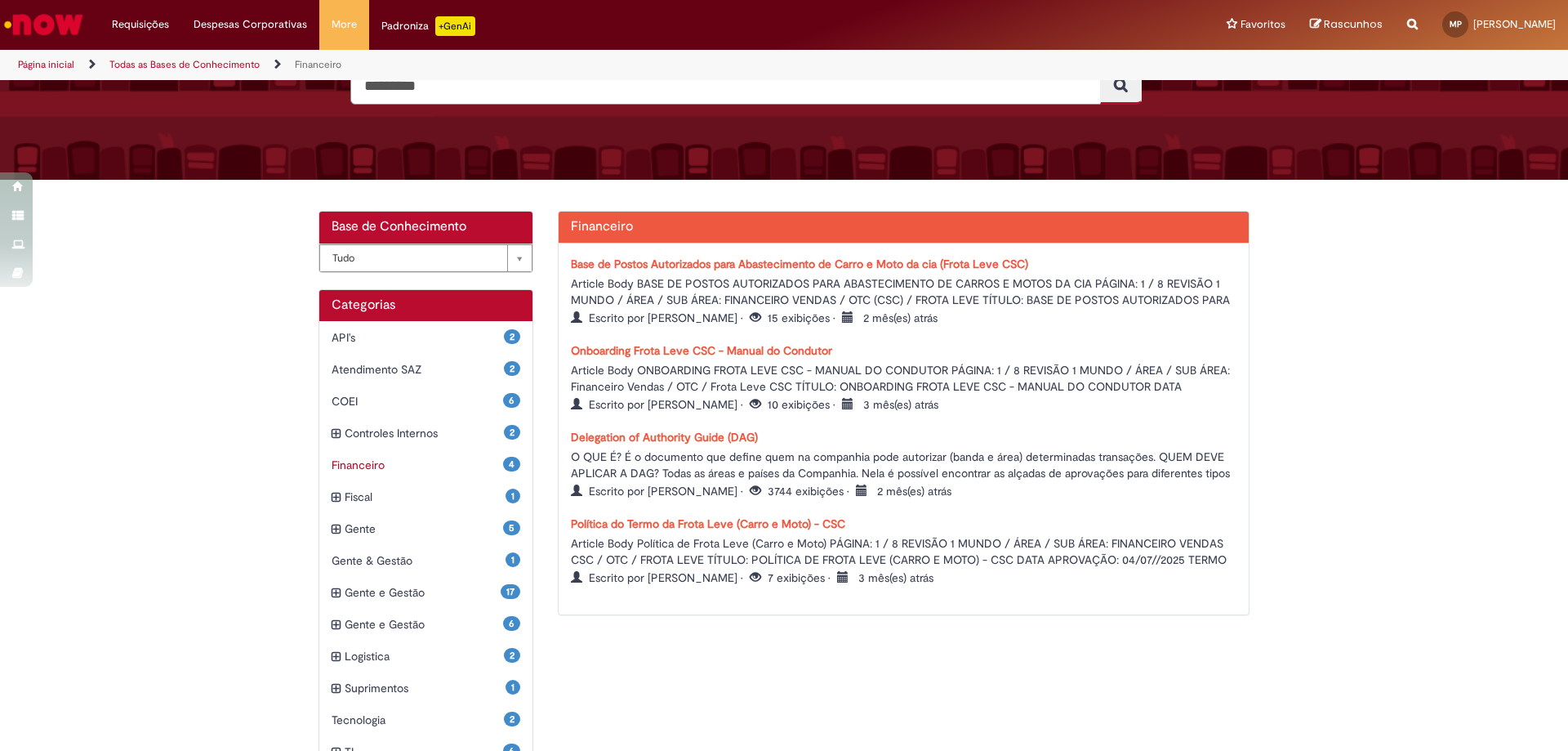
scroll to position [245, 0]
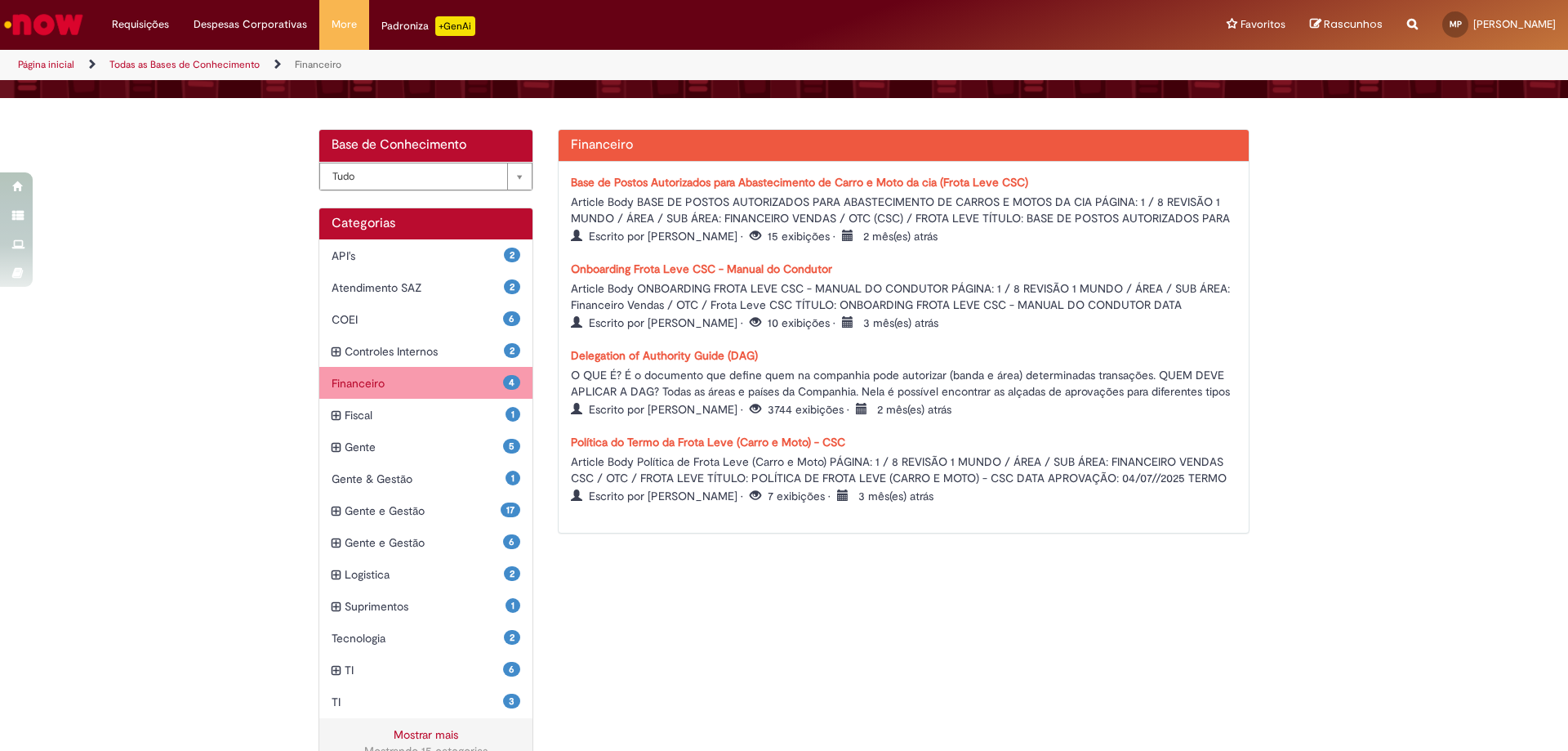
click at [459, 382] on span "Financeiro Itens" at bounding box center [417, 383] width 171 height 16
click at [463, 353] on span "Controles Internos Itens" at bounding box center [425, 351] width 159 height 16
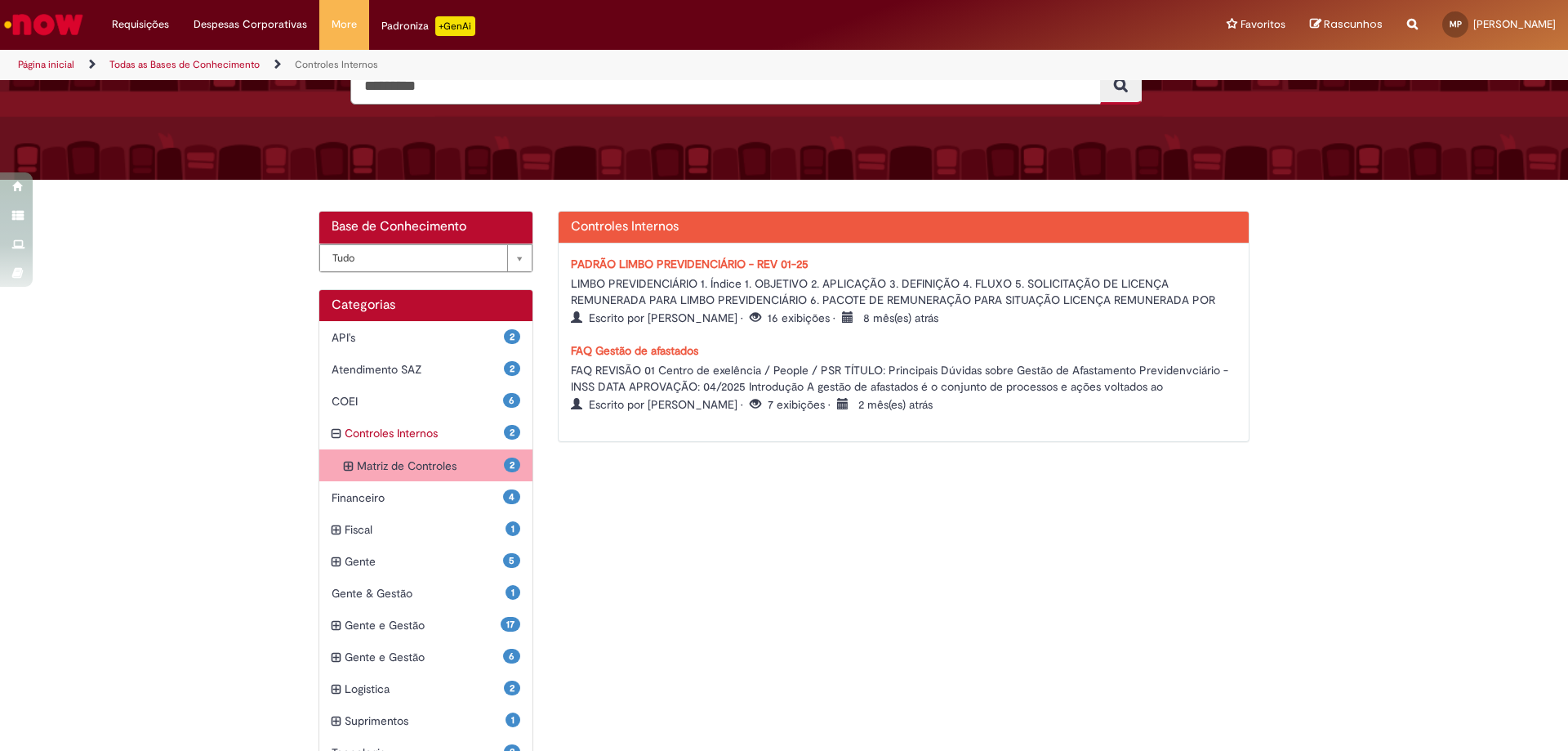
scroll to position [312, 0]
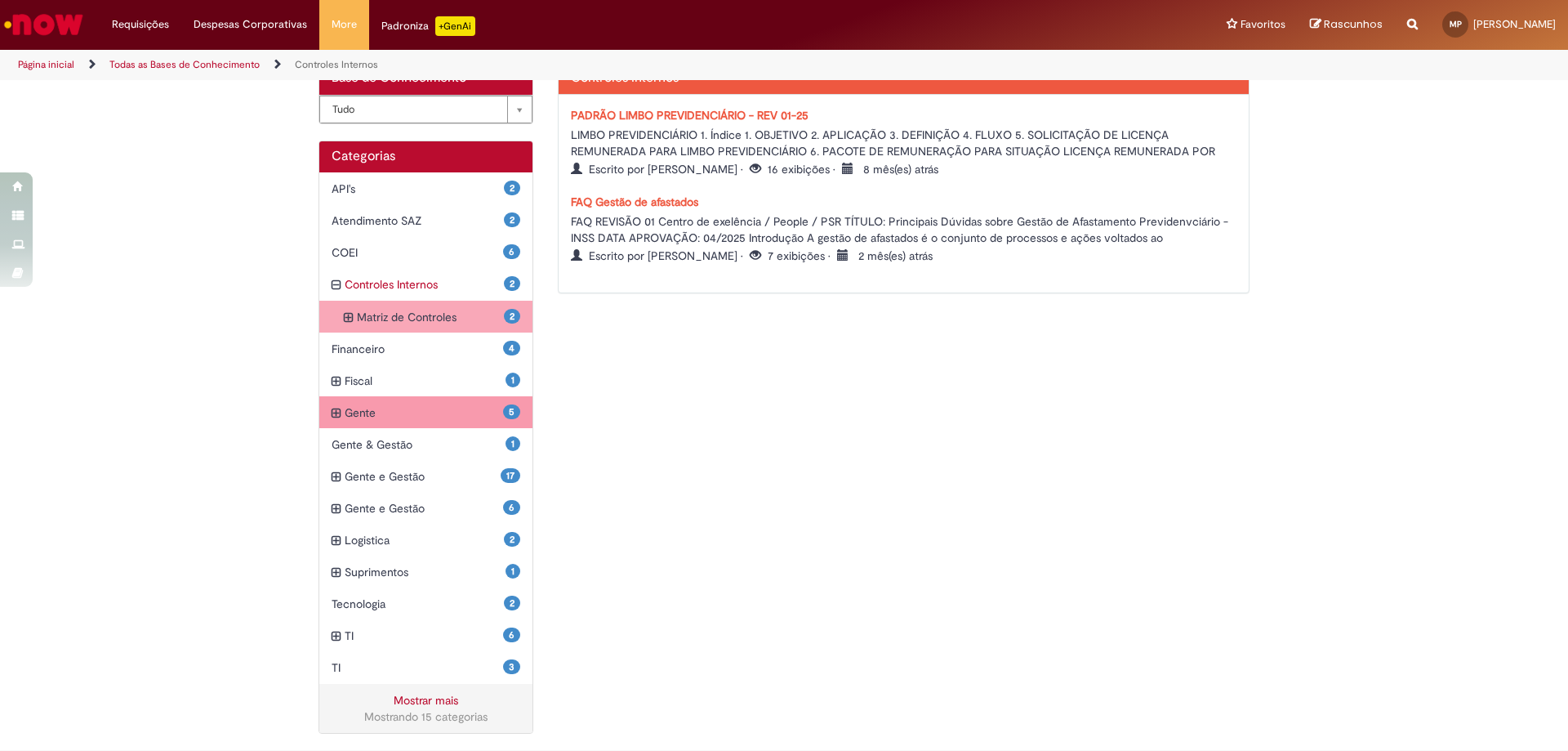
click at [464, 420] on span "Gente Itens" at bounding box center [424, 412] width 159 height 16
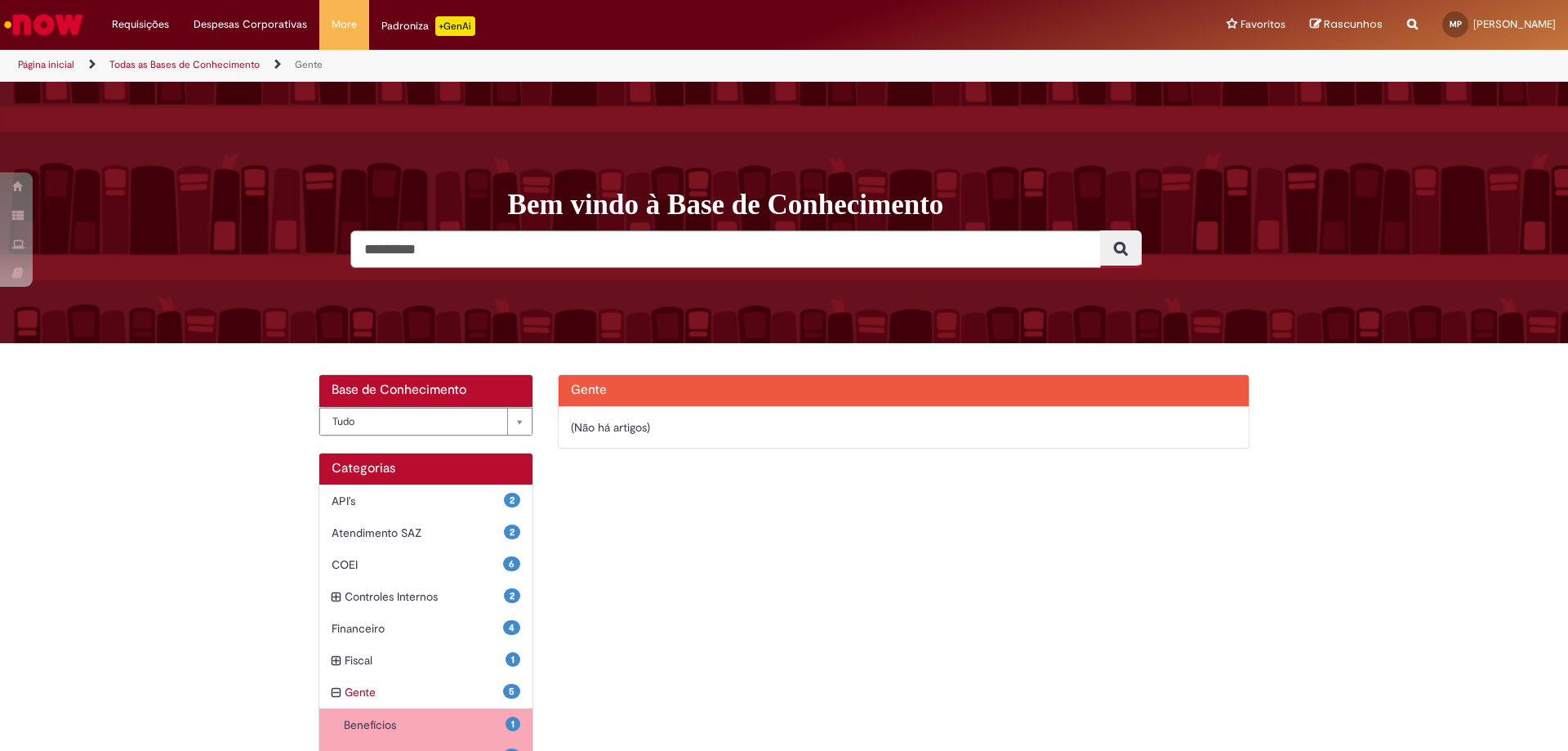
scroll to position [164, 0]
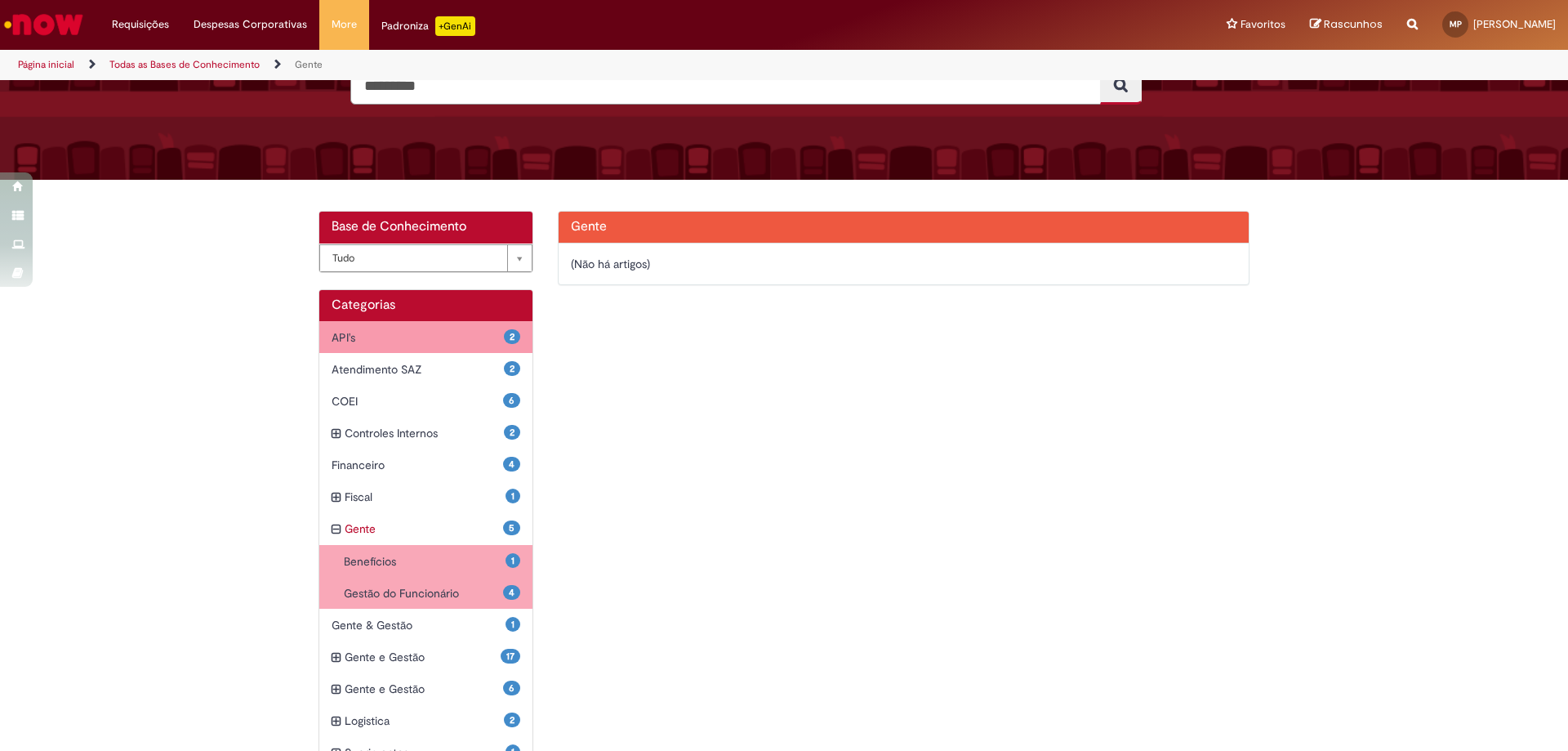
click at [466, 331] on span "API's Itens" at bounding box center [417, 336] width 172 height 16
